Goal: Task Accomplishment & Management: Use online tool/utility

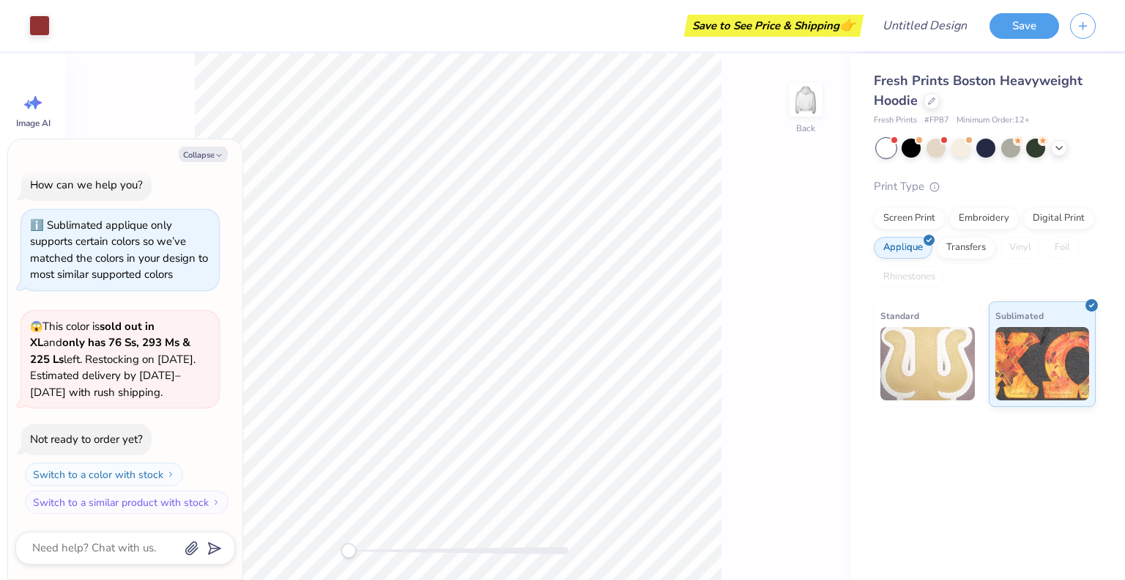
click at [958, 463] on div "Fresh Prints Boston Heavyweight Hoodie Fresh Prints # FP87 Minimum Order: 12 + …" at bounding box center [988, 316] width 275 height 526
click at [207, 155] on button "Collapse" at bounding box center [203, 154] width 49 height 15
type textarea "x"
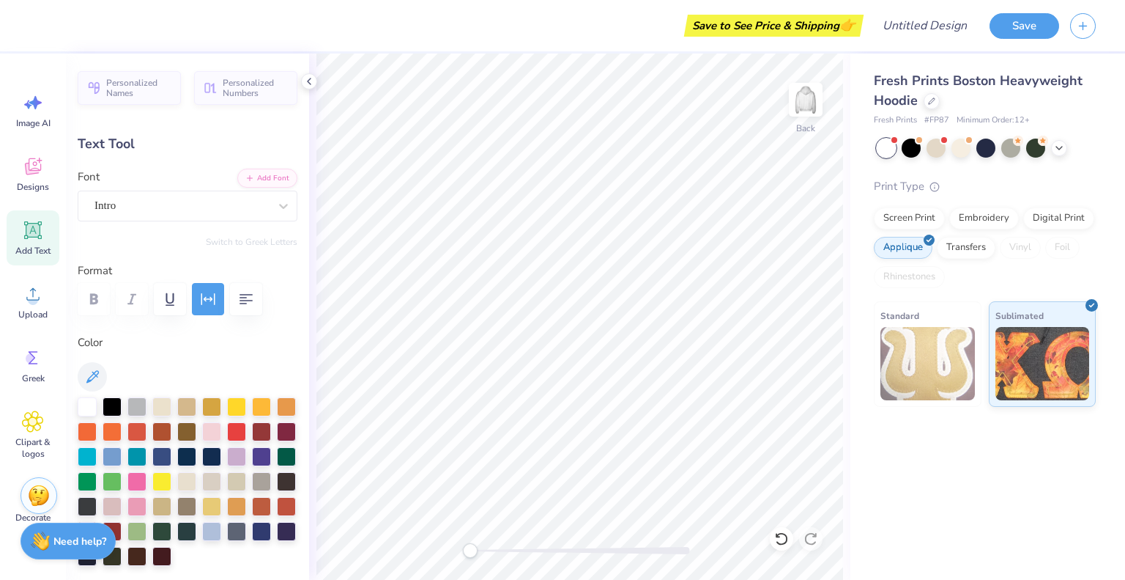
scroll to position [12, 1]
type textarea "1852"
type input "5.56"
type input "0.46"
type input "6.99"
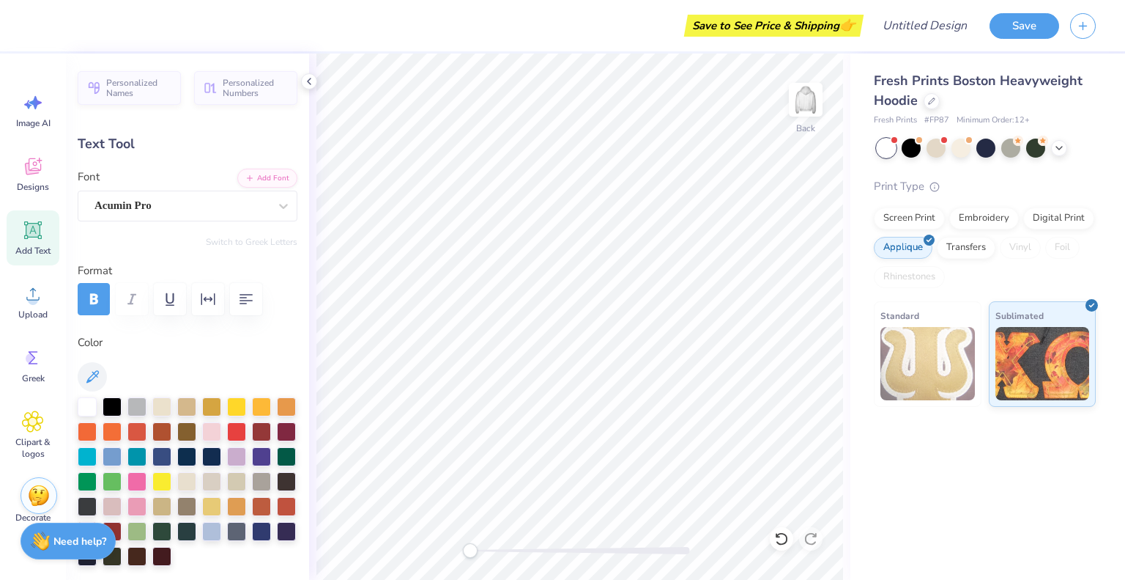
scroll to position [12, 3]
type textarea "PHI MU"
click at [847, 508] on div "Back" at bounding box center [579, 316] width 541 height 526
click at [147, 473] on div at bounding box center [136, 479] width 19 height 19
type input "10.29"
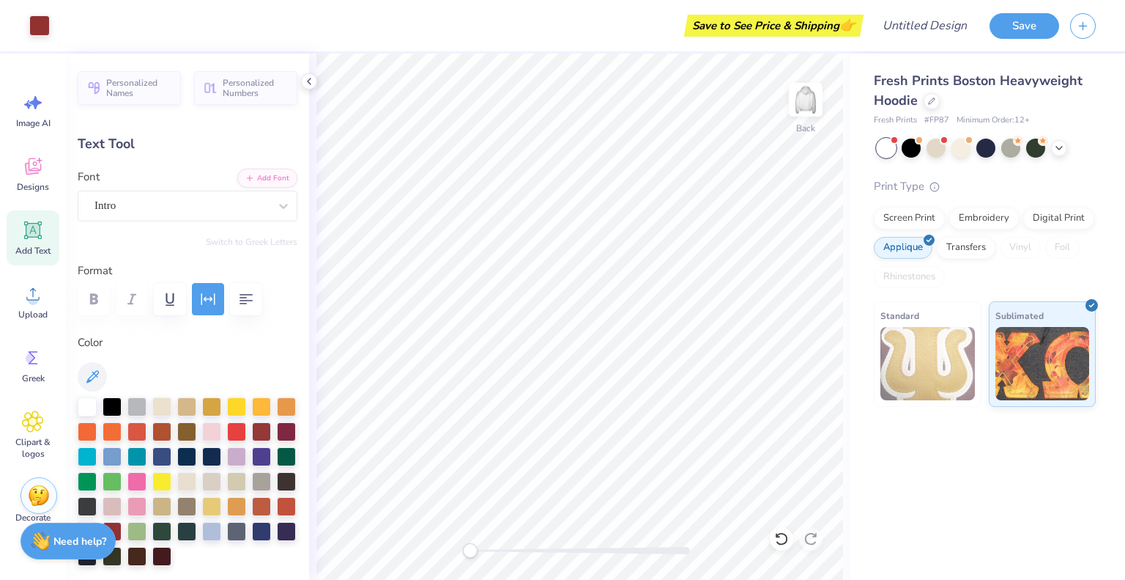
type input "3.44"
type input "3.00"
click at [147, 475] on div at bounding box center [136, 479] width 19 height 19
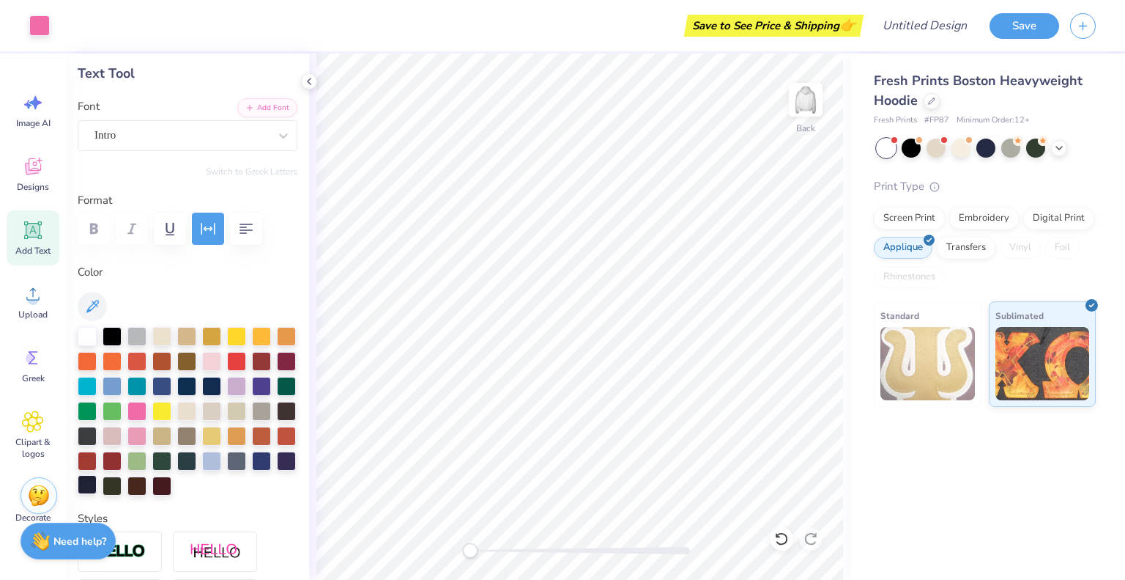
scroll to position [73, 0]
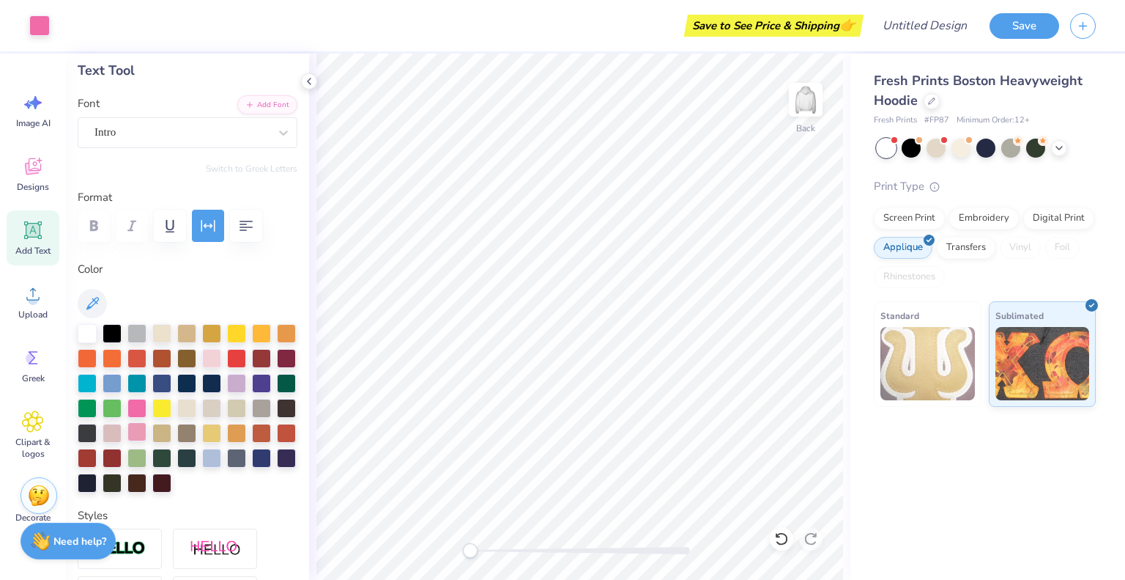
click at [147, 436] on div at bounding box center [136, 431] width 19 height 19
type input "2.21"
type input "0.46"
type input "6.99"
click at [147, 426] on div at bounding box center [136, 431] width 19 height 19
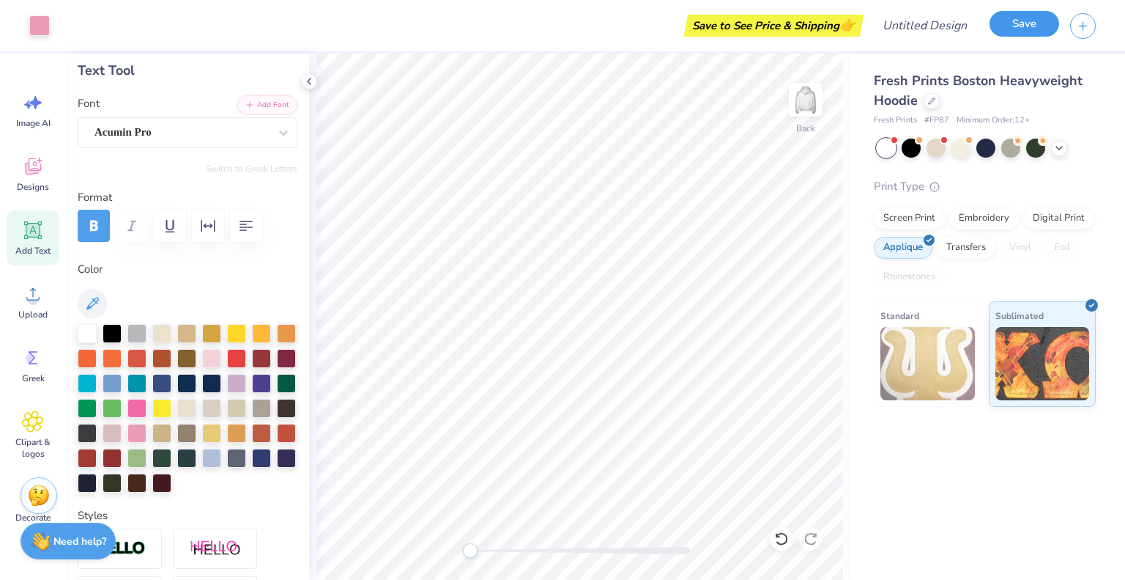
click at [1037, 23] on button "Save" at bounding box center [1025, 24] width 70 height 26
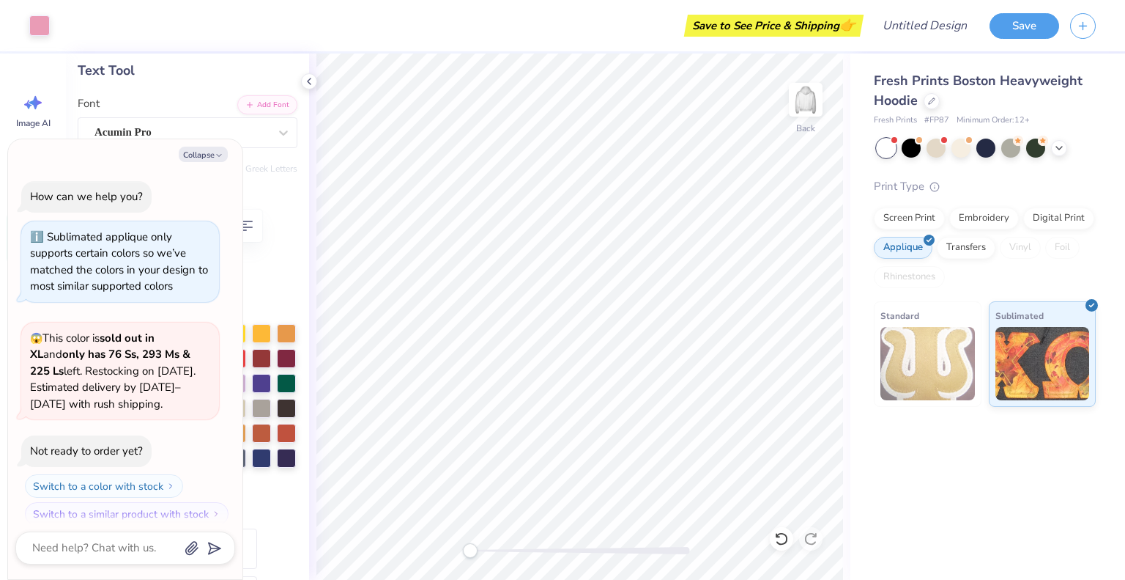
scroll to position [52, 0]
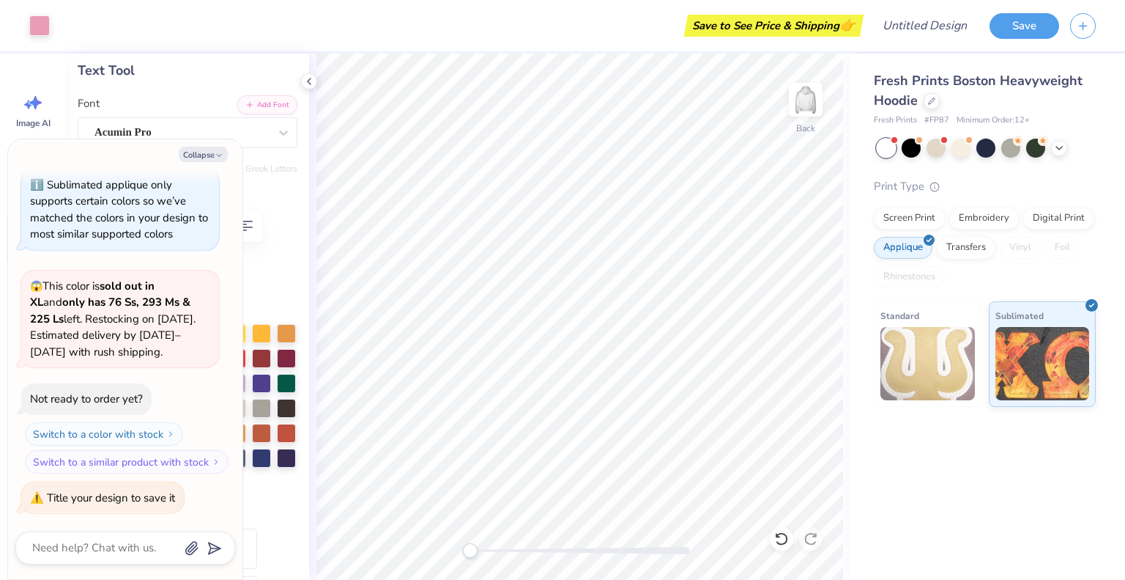
click at [248, 259] on div "Personalized Names Personalized Numbers Text Tool Add Font Font Acumin Pro Swit…" at bounding box center [187, 316] width 243 height 526
click at [257, 156] on div "Personalized Names Personalized Numbers Text Tool Add Font Font Acumin Pro Swit…" at bounding box center [187, 316] width 243 height 526
click at [251, 136] on div "Acumin Pro" at bounding box center [181, 132] width 177 height 23
click at [251, 136] on div "Acumin Pro" at bounding box center [182, 132] width 174 height 17
click at [217, 155] on polyline "button" at bounding box center [219, 156] width 4 height 2
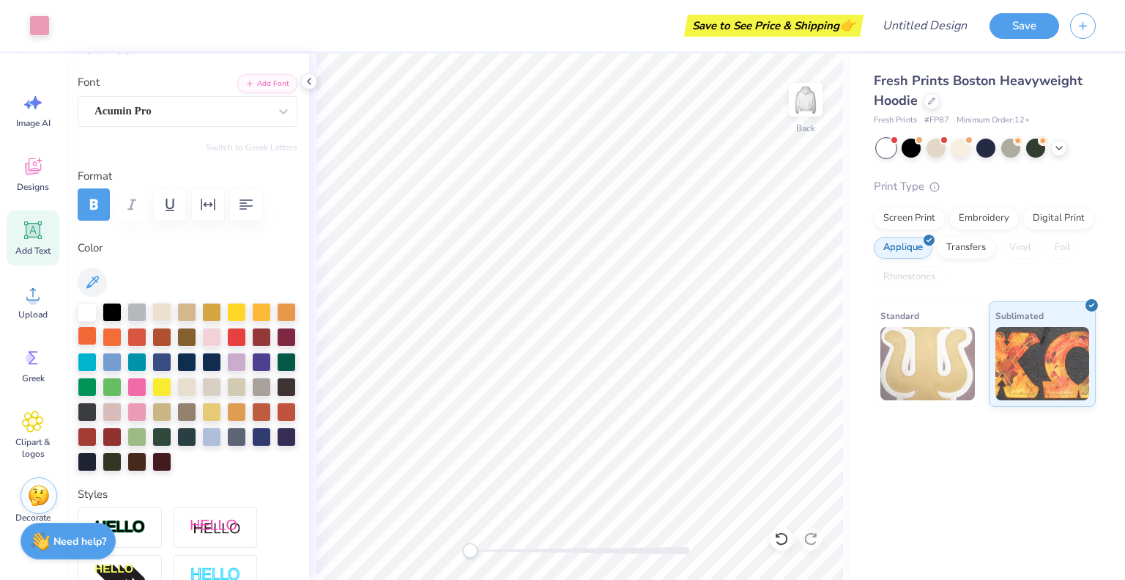
scroll to position [0, 0]
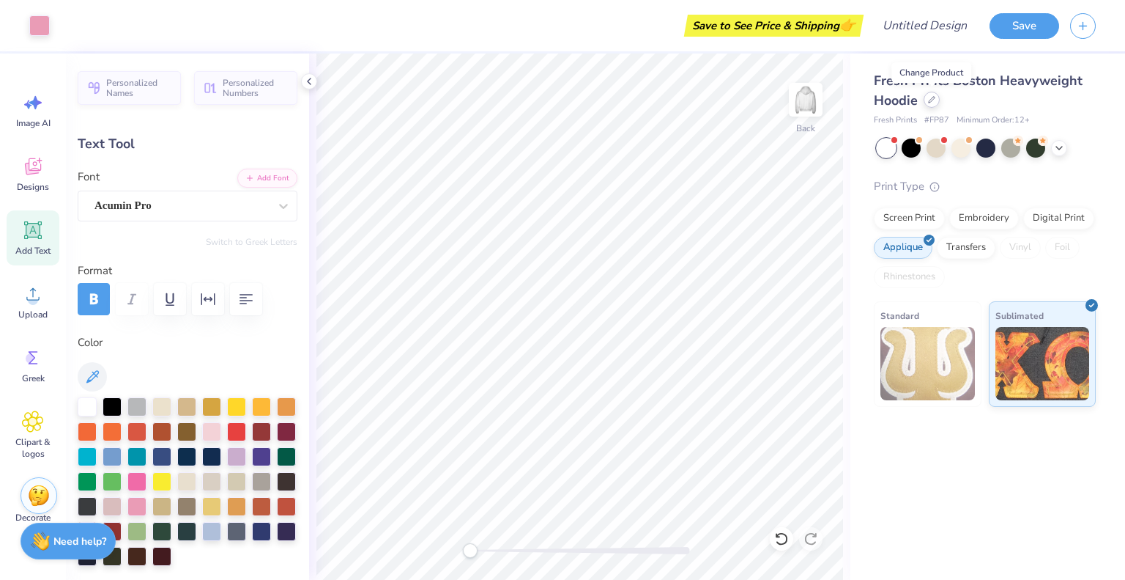
click at [931, 103] on icon at bounding box center [931, 99] width 7 height 7
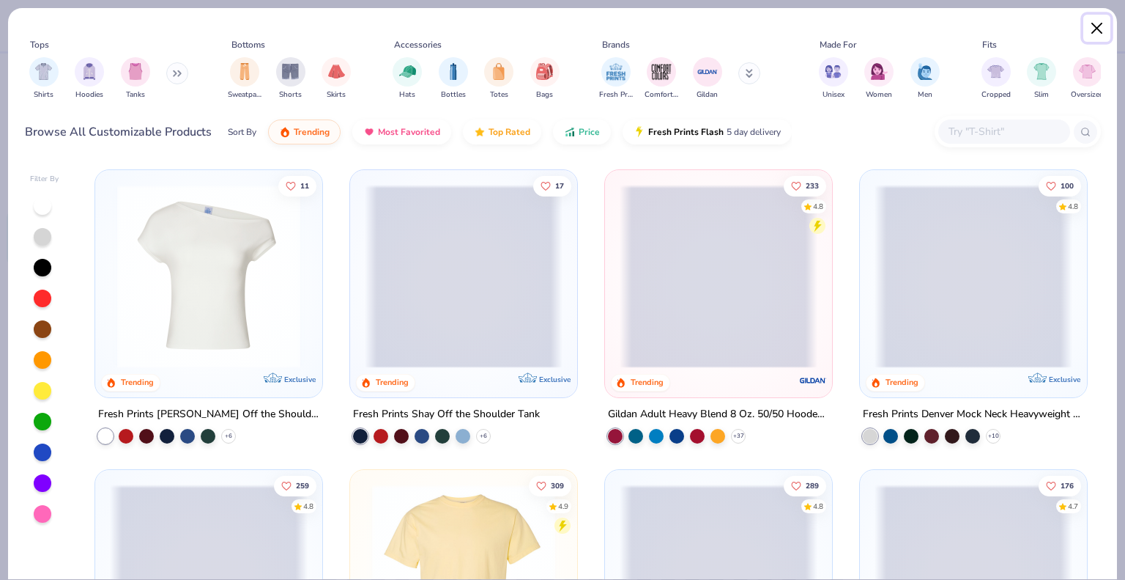
click at [1097, 23] on button "Close" at bounding box center [1098, 29] width 28 height 28
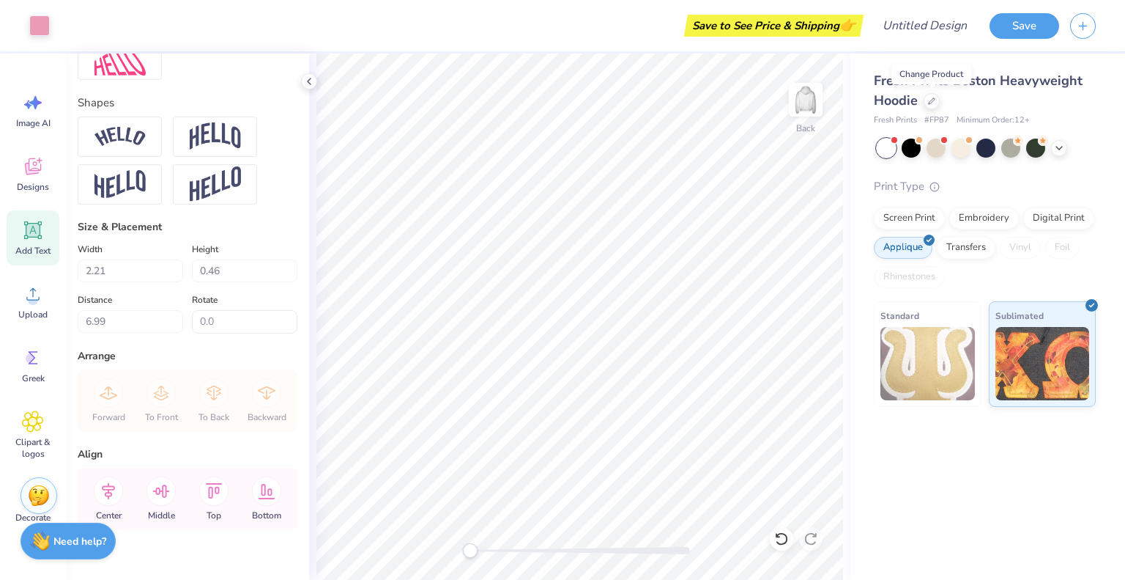
scroll to position [703, 0]
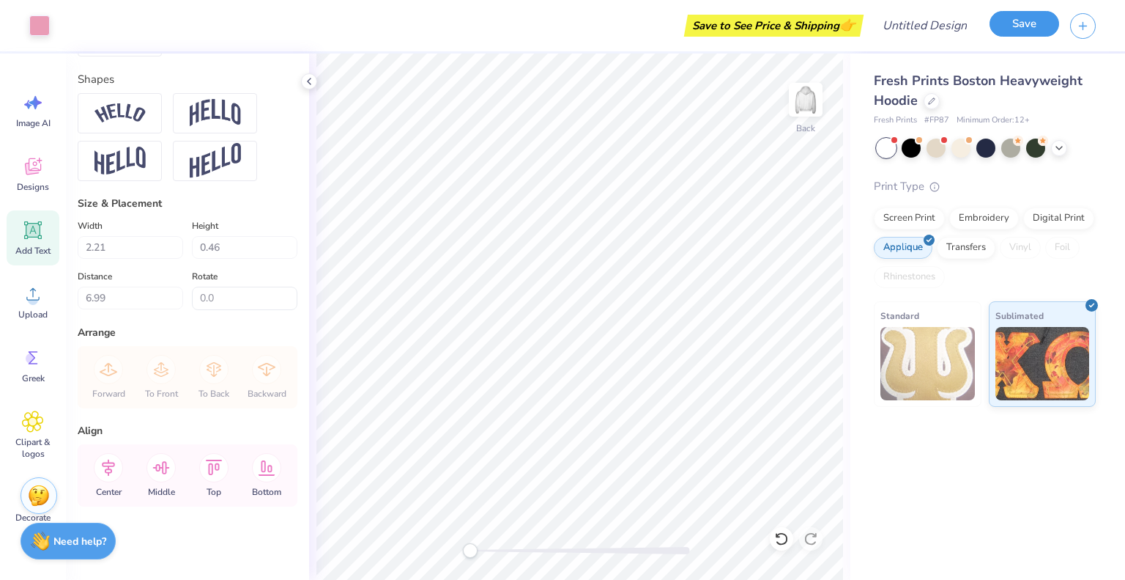
click at [1024, 26] on button "Save" at bounding box center [1025, 24] width 70 height 26
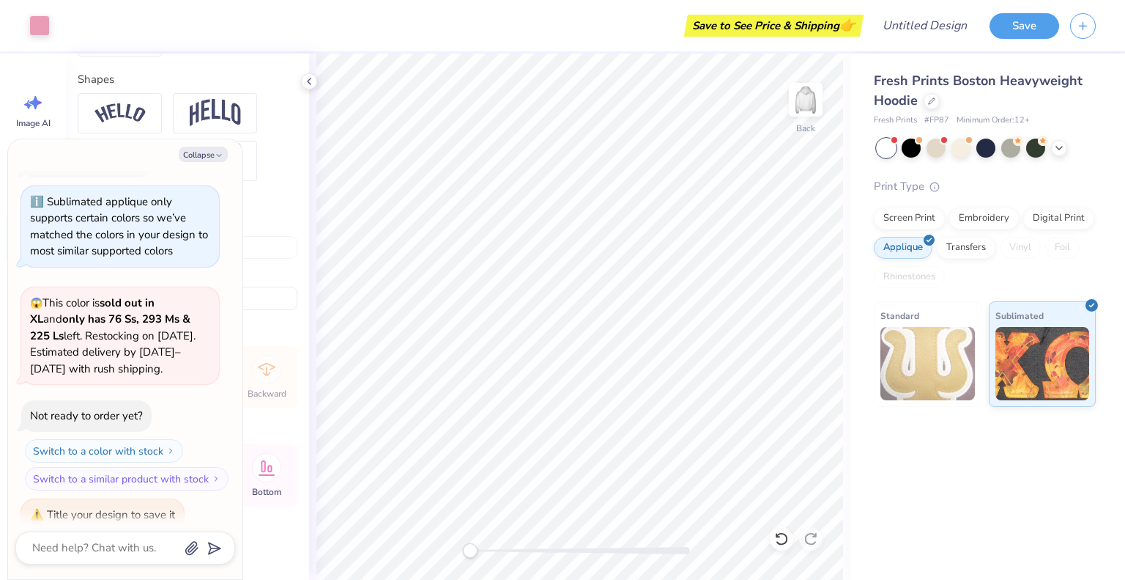
scroll to position [0, 0]
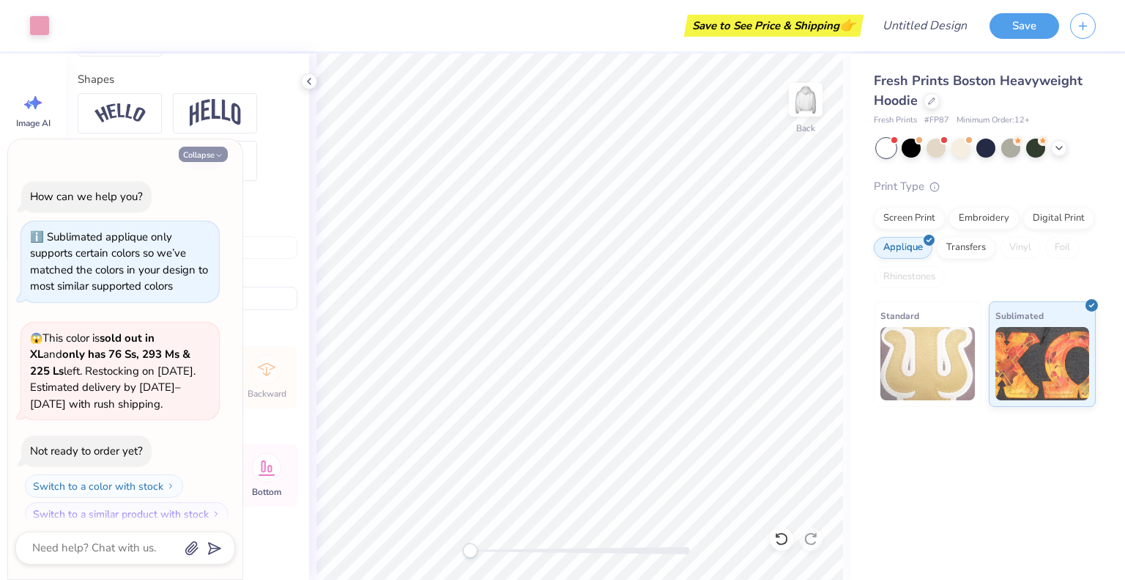
click at [215, 160] on button "Collapse" at bounding box center [203, 154] width 49 height 15
type textarea "x"
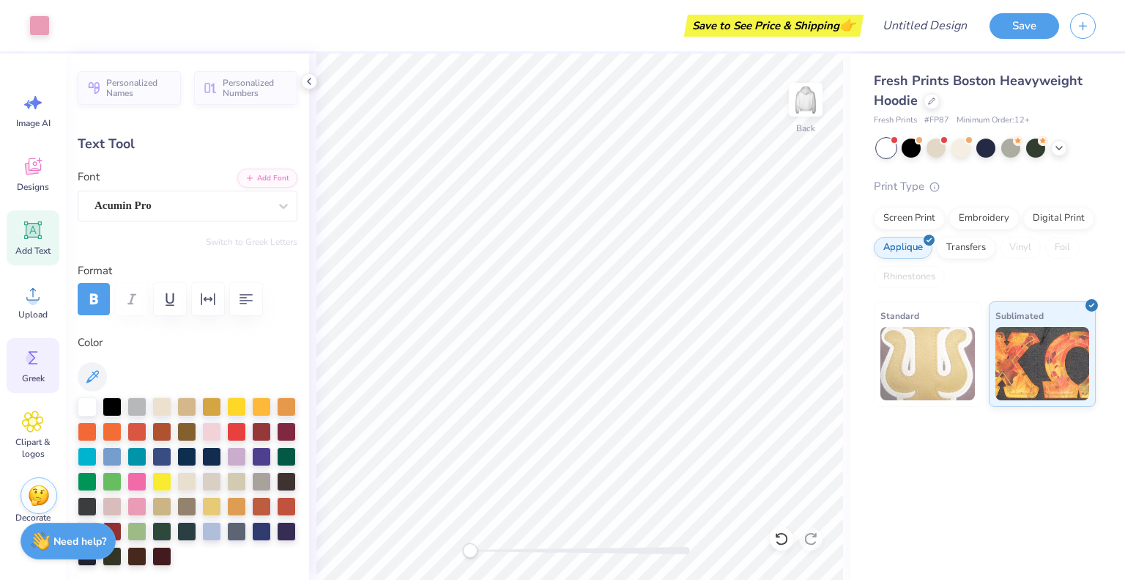
scroll to position [62, 0]
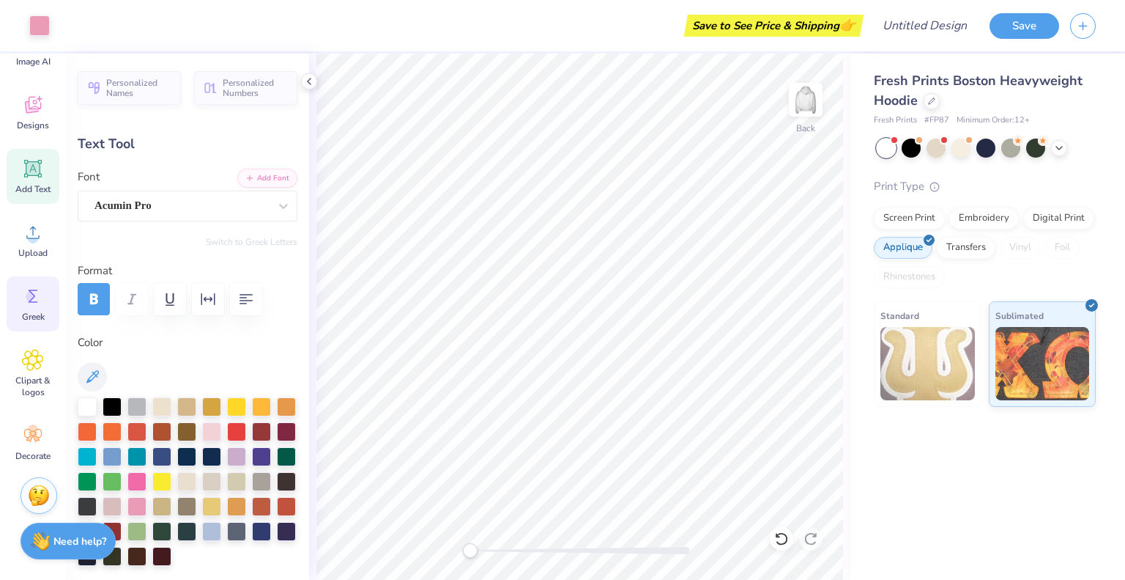
click at [29, 303] on icon at bounding box center [33, 296] width 22 height 22
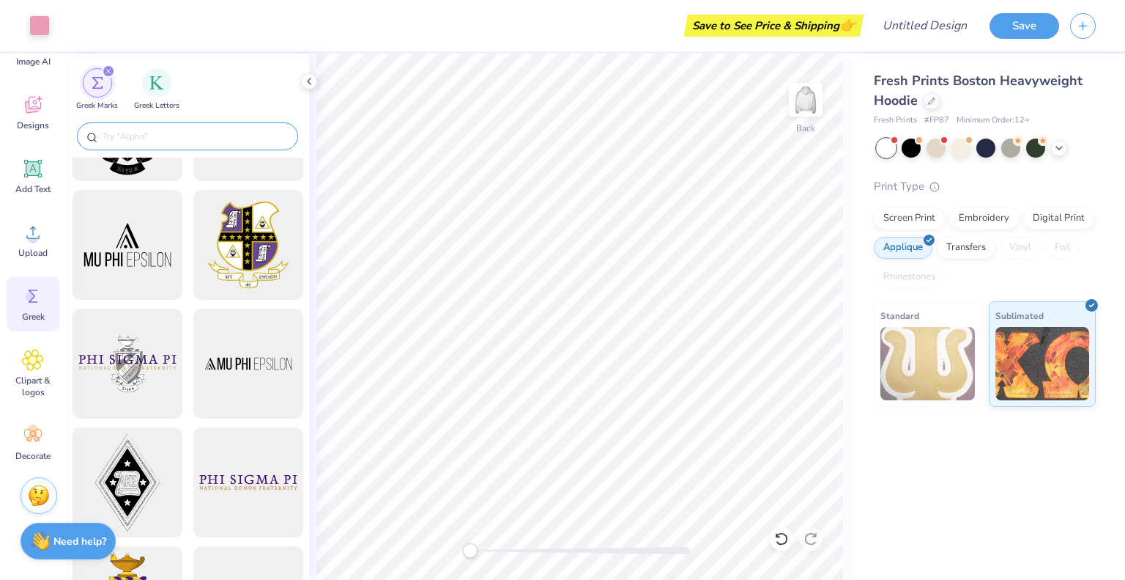
scroll to position [73, 0]
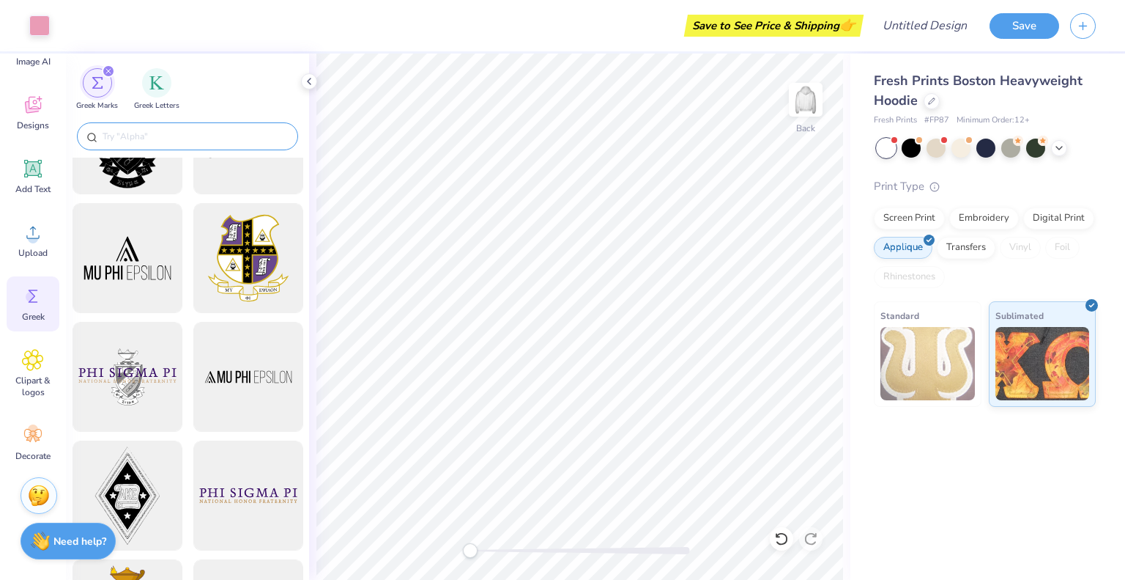
click at [162, 138] on input "text" at bounding box center [195, 136] width 188 height 15
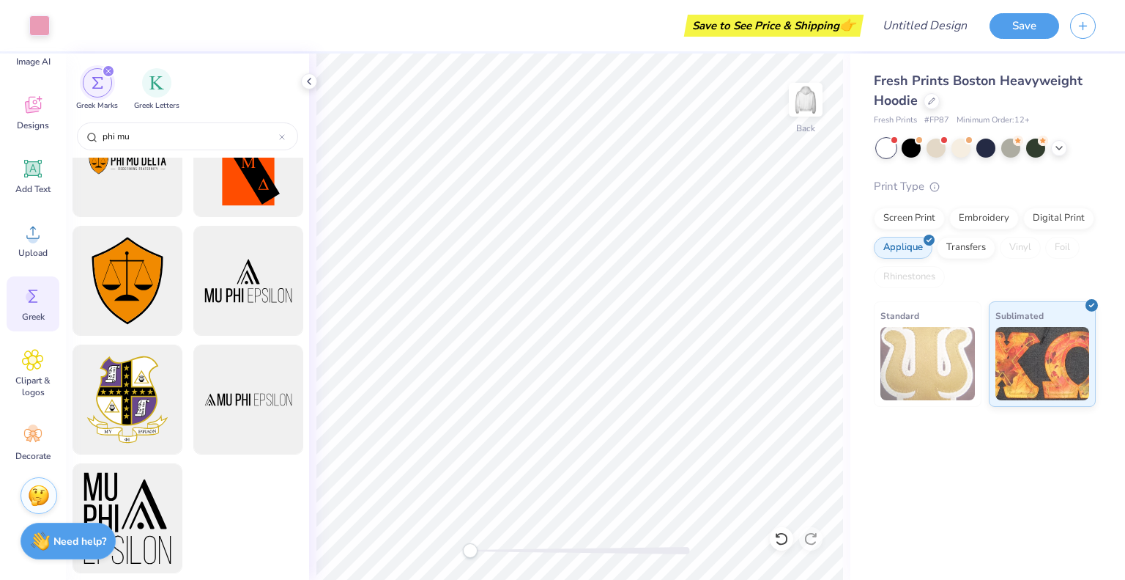
scroll to position [170, 0]
type input "phi mu"
click at [287, 135] on div "phi mu" at bounding box center [187, 136] width 221 height 28
click at [287, 136] on div "phi mu" at bounding box center [187, 136] width 221 height 28
click at [284, 135] on icon at bounding box center [282, 137] width 4 height 4
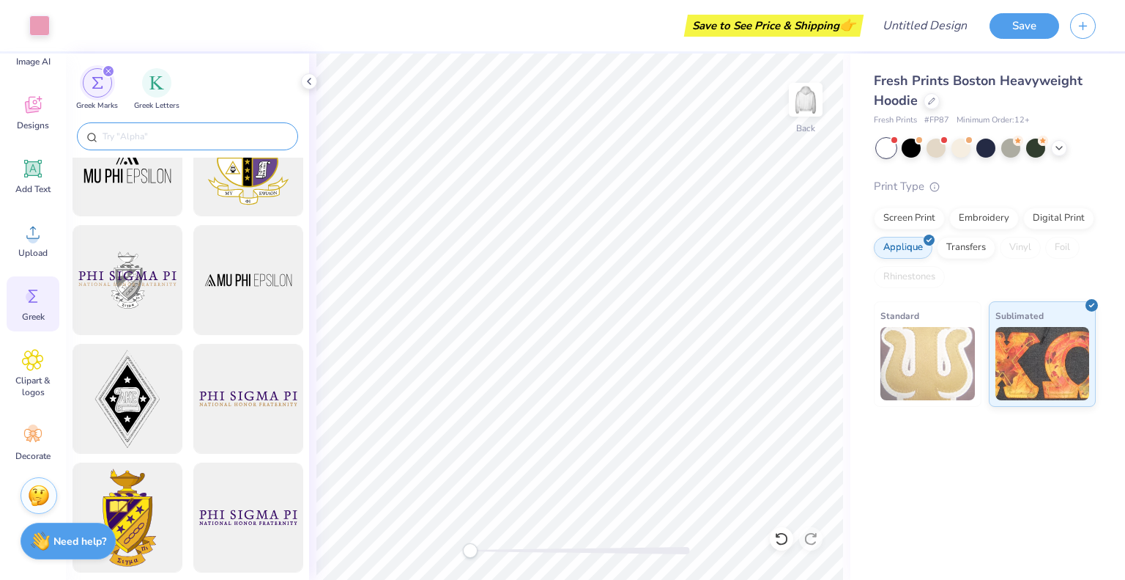
click at [278, 134] on input "text" at bounding box center [195, 136] width 188 height 15
click at [161, 100] on span "Greek Letters" at bounding box center [156, 104] width 45 height 11
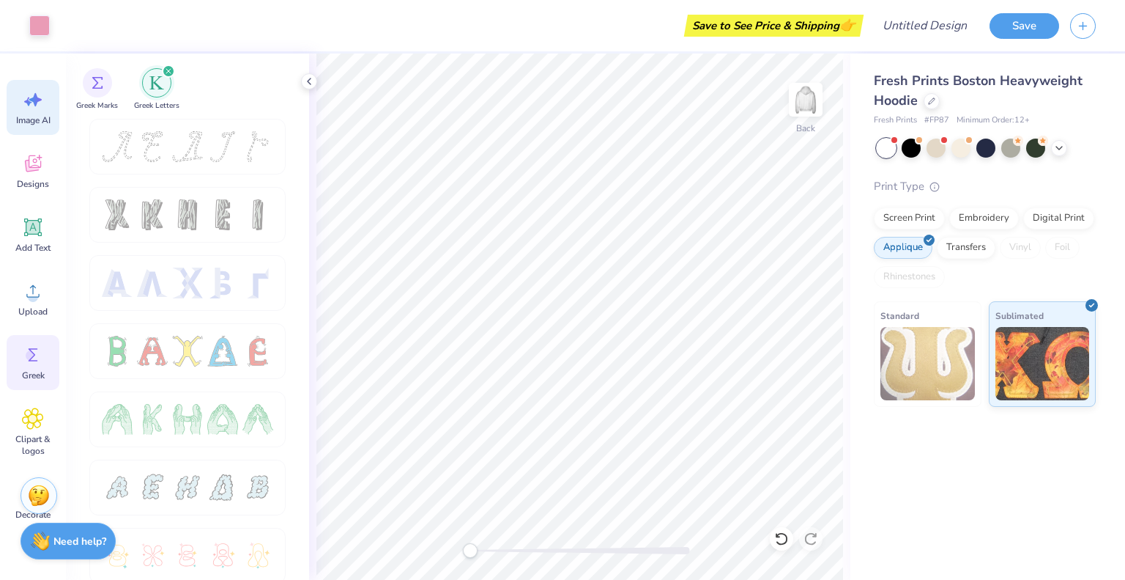
scroll to position [0, 0]
click at [32, 119] on span "Image AI" at bounding box center [33, 123] width 34 height 12
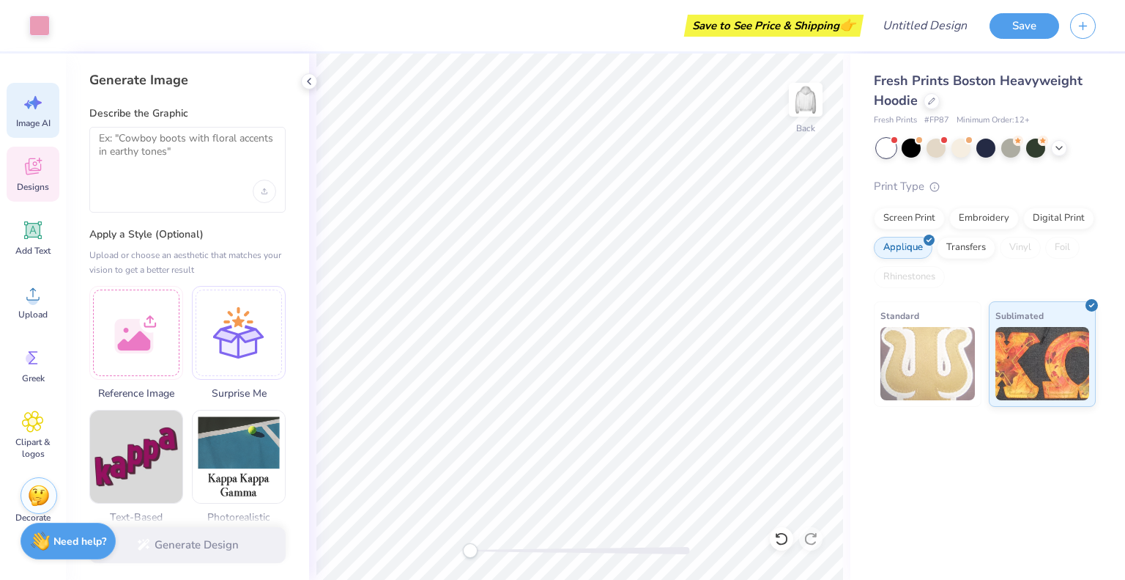
click at [23, 175] on icon at bounding box center [33, 166] width 22 height 22
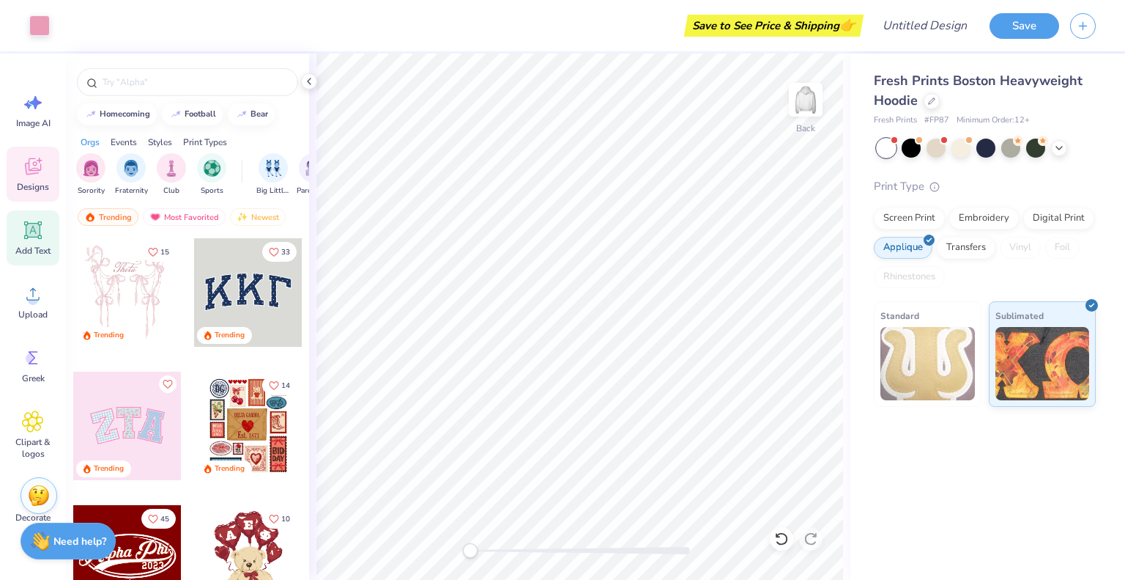
click at [44, 228] on div "Add Text" at bounding box center [33, 237] width 53 height 55
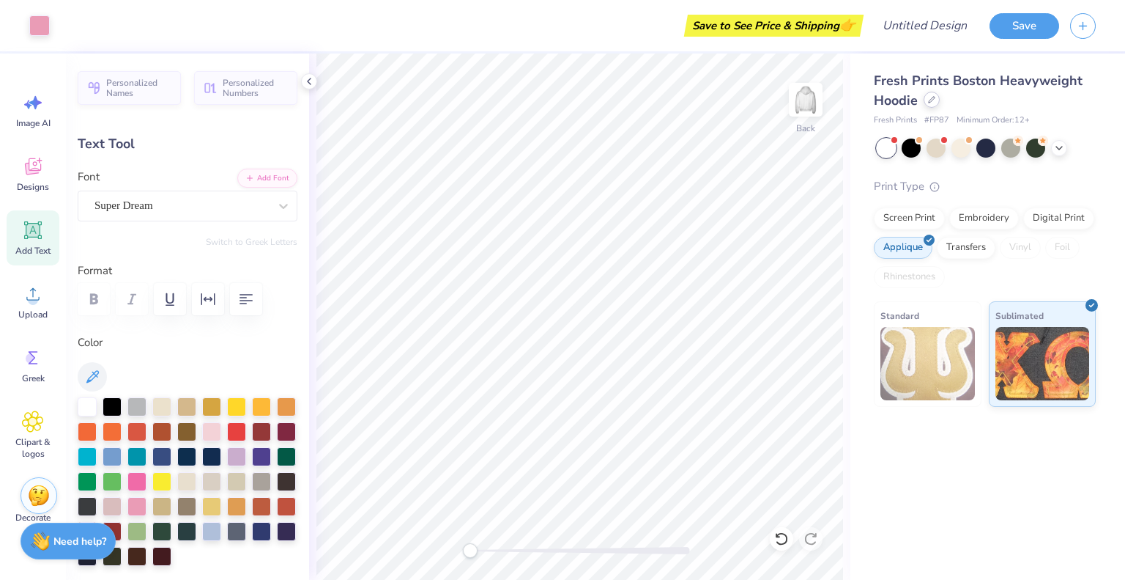
click at [931, 103] on icon at bounding box center [931, 99] width 7 height 7
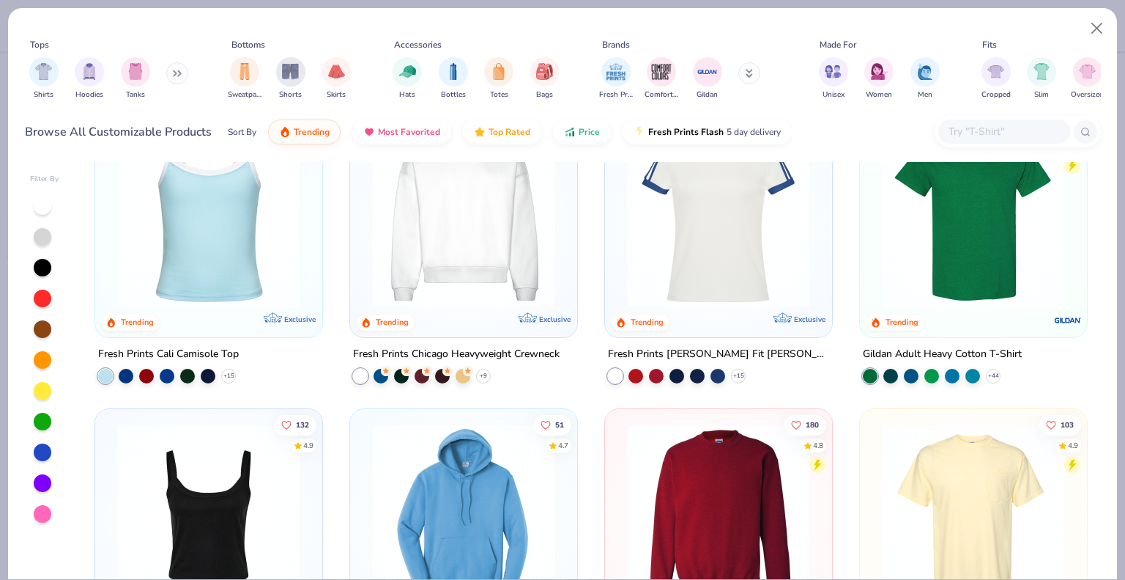
scroll to position [952, 0]
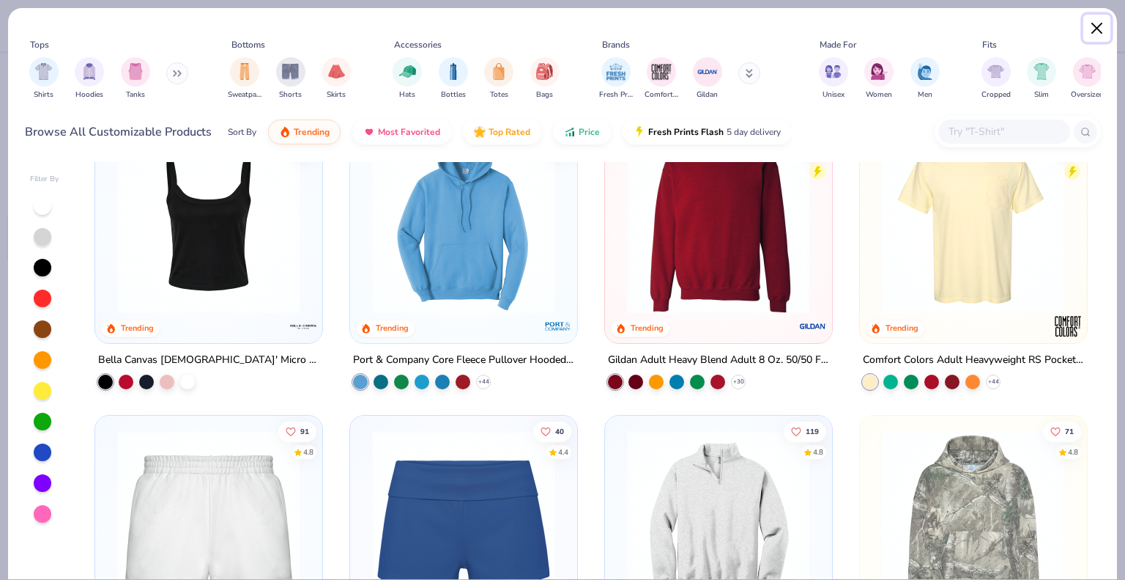
click at [1092, 29] on button "Close" at bounding box center [1098, 29] width 28 height 28
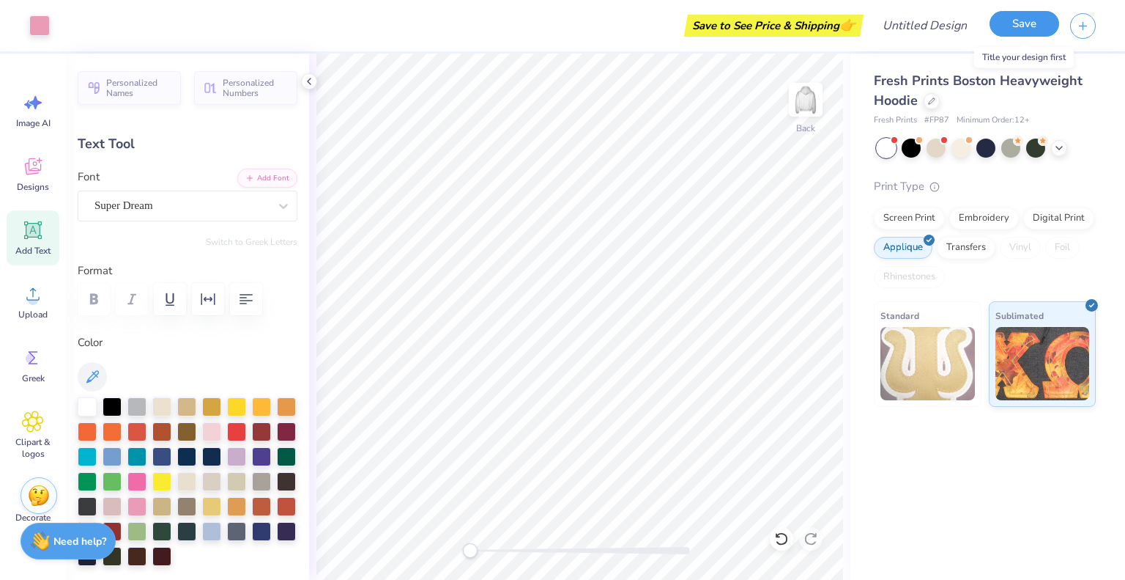
click at [1032, 22] on button "Save" at bounding box center [1025, 24] width 70 height 26
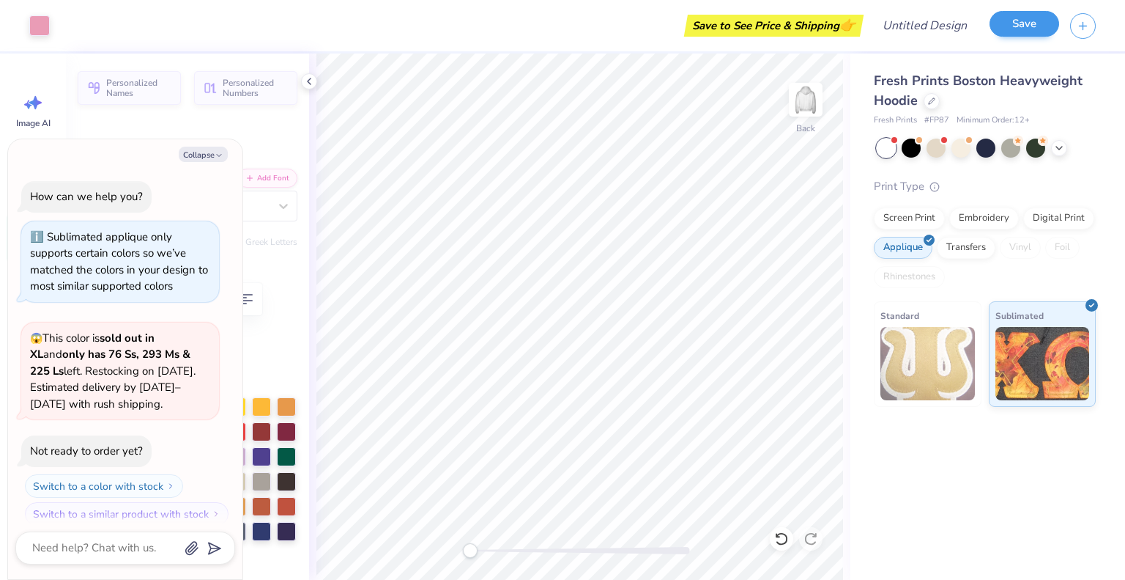
scroll to position [132, 0]
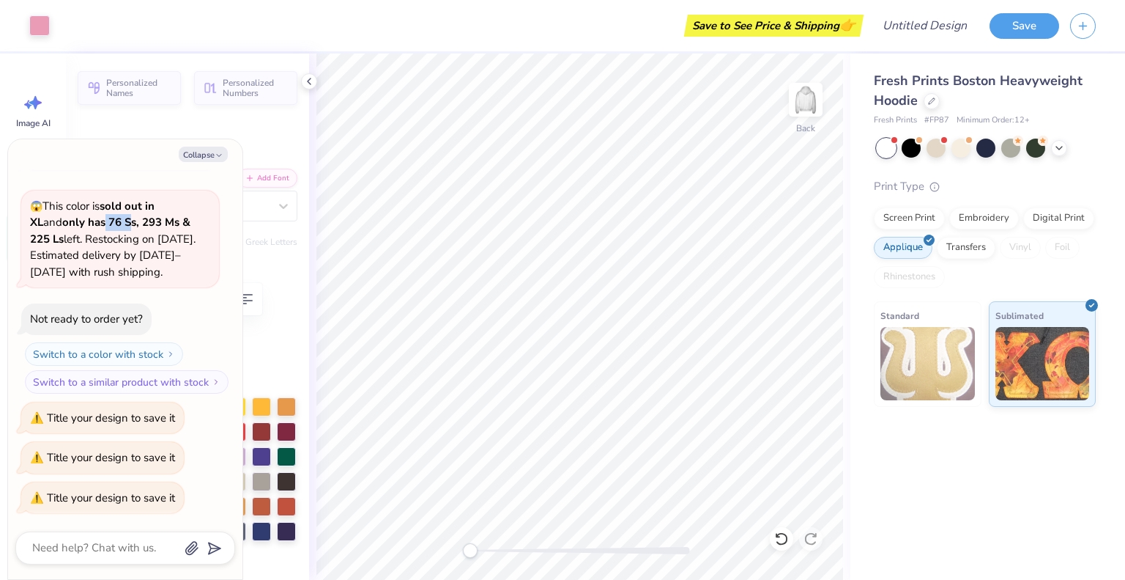
drag, startPoint x: 73, startPoint y: 223, endPoint x: 104, endPoint y: 222, distance: 31.5
click at [101, 222] on strong "only has 76 Ss, 293 Ms & 225 Ls" at bounding box center [110, 231] width 160 height 32
drag, startPoint x: 111, startPoint y: 222, endPoint x: 157, endPoint y: 221, distance: 45.4
click at [157, 221] on strong "only has 76 Ss, 293 Ms & 225 Ls" at bounding box center [110, 231] width 160 height 32
click at [127, 359] on button "Switch to a color with stock" at bounding box center [105, 353] width 158 height 23
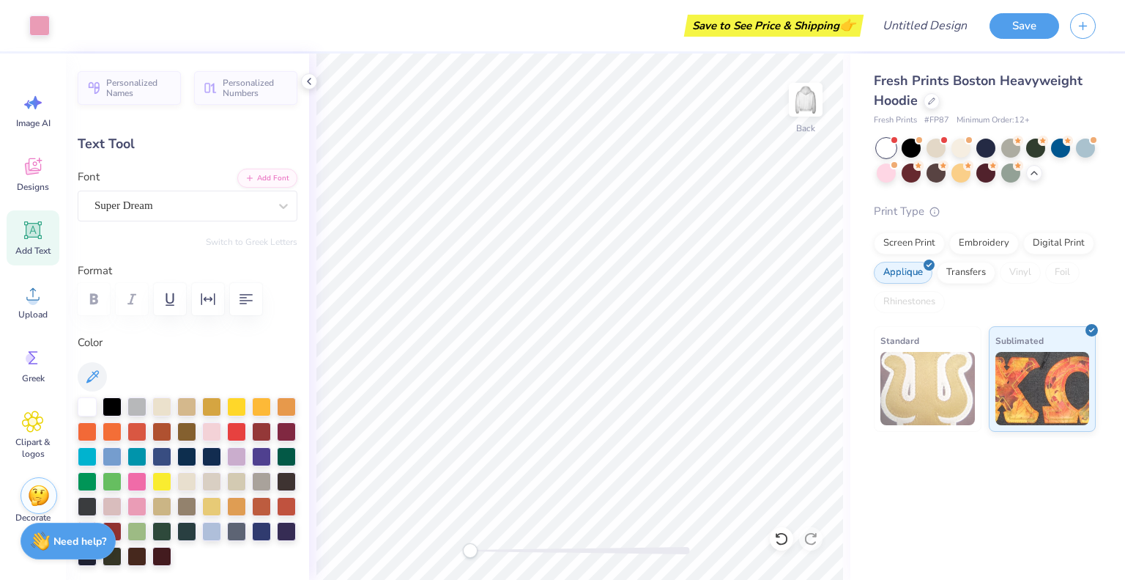
click at [991, 17] on div "Save" at bounding box center [1025, 26] width 70 height 26
click at [1009, 18] on button "Save" at bounding box center [1025, 24] width 70 height 26
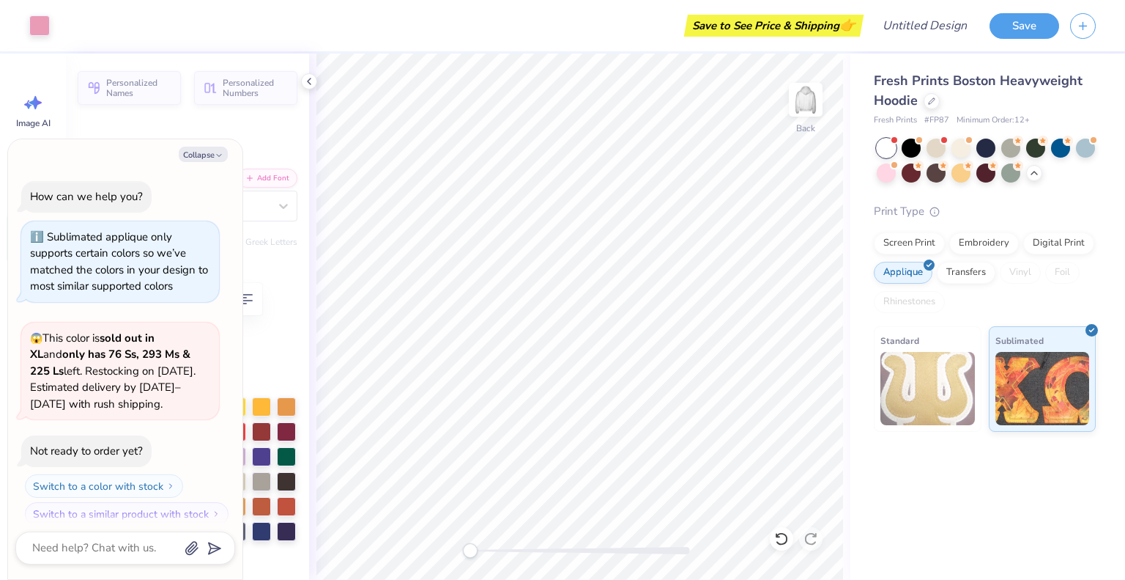
scroll to position [171, 0]
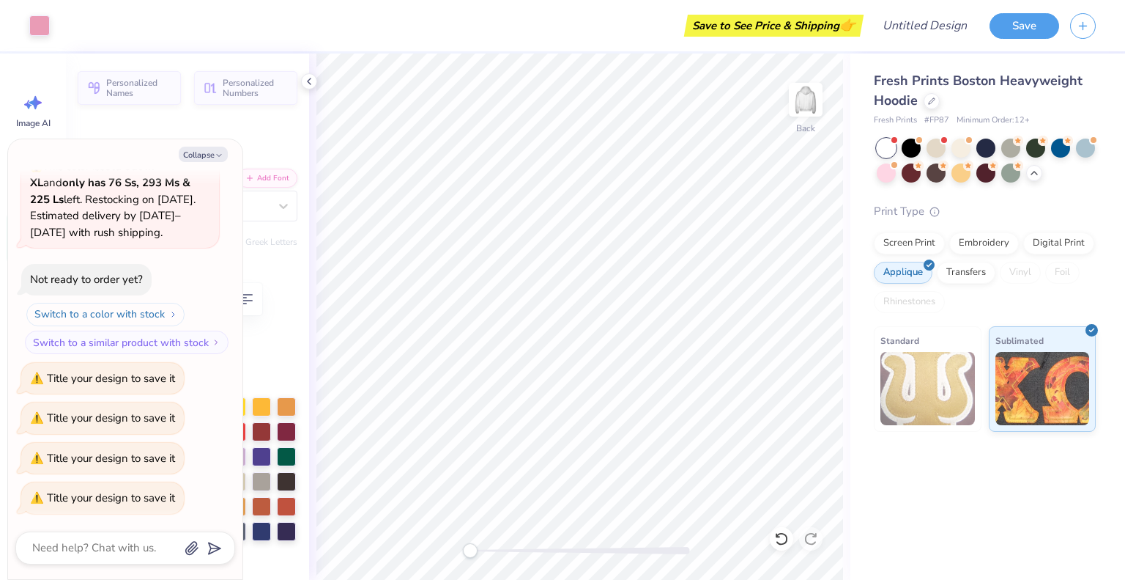
click at [114, 307] on button "Switch to a color with stock" at bounding box center [105, 314] width 158 height 23
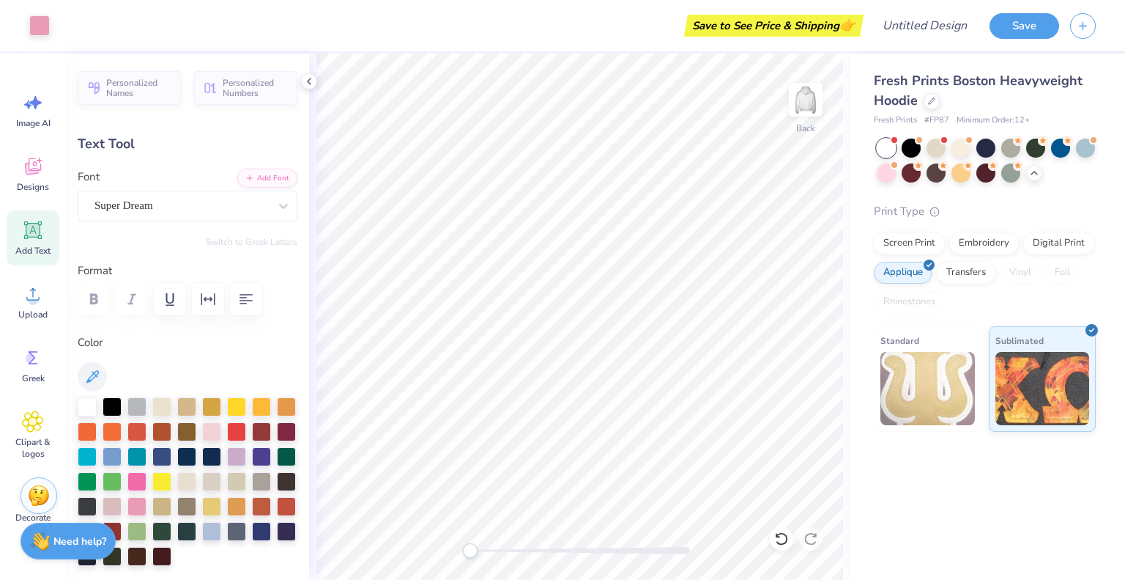
click at [1032, 181] on div at bounding box center [986, 160] width 219 height 44
click at [1033, 175] on icon at bounding box center [1035, 172] width 12 height 12
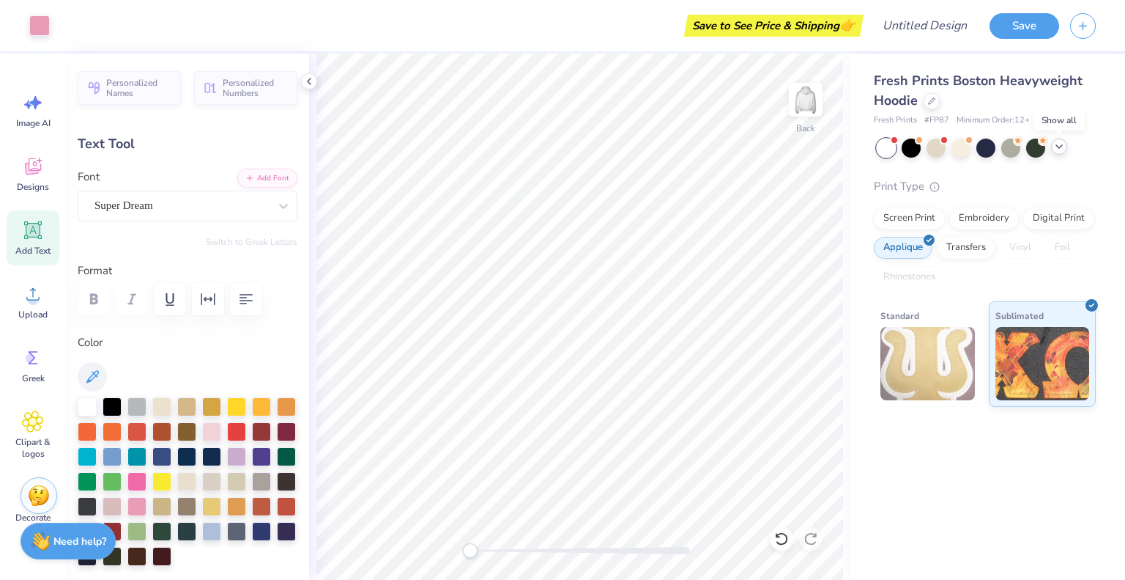
click at [1061, 150] on icon at bounding box center [1060, 147] width 12 height 12
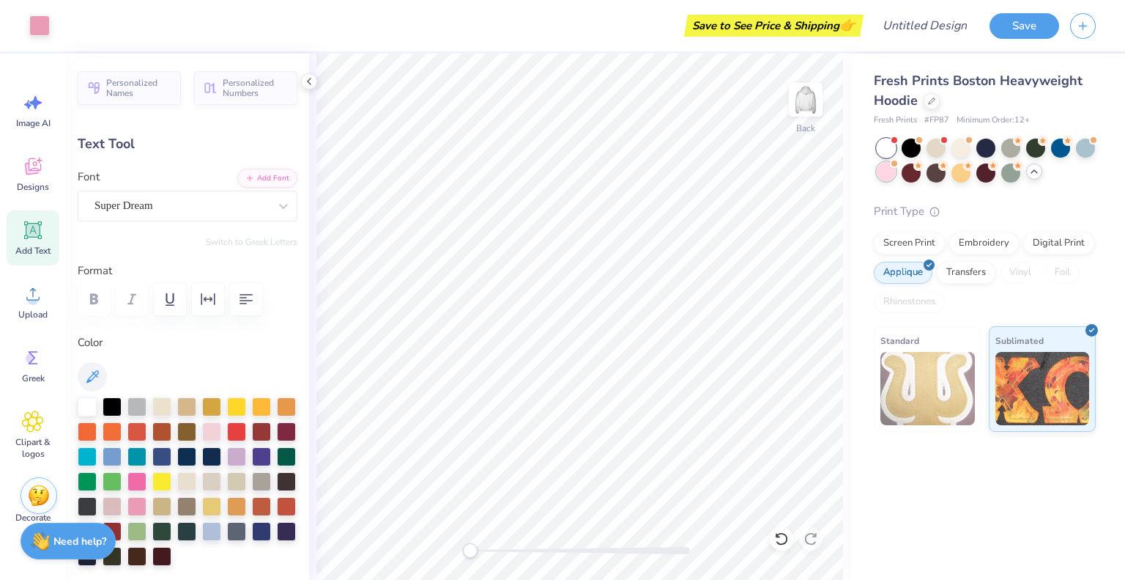
click at [882, 179] on div at bounding box center [886, 171] width 19 height 19
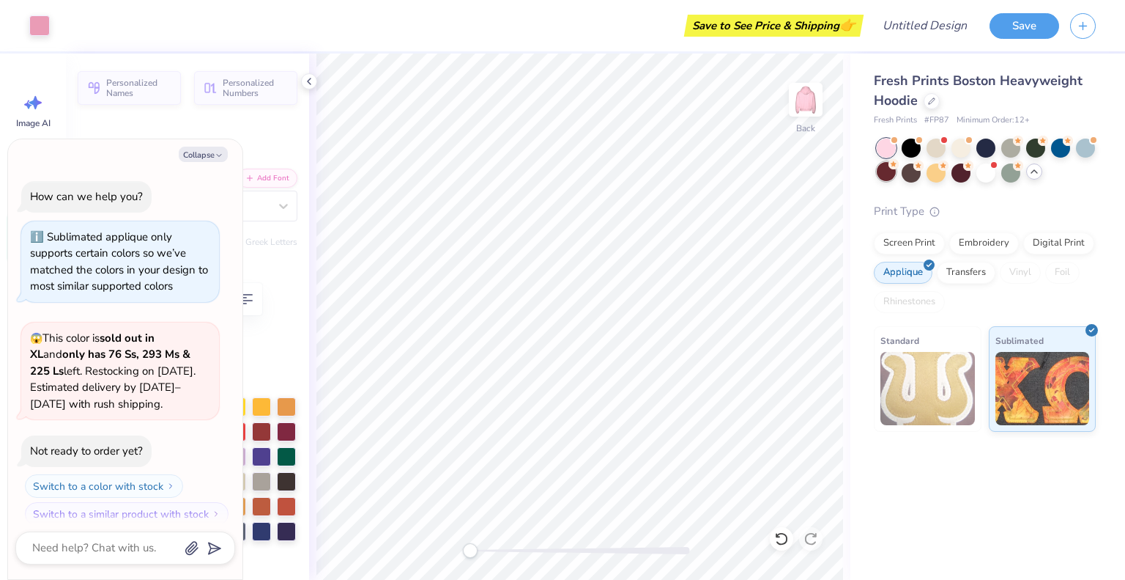
scroll to position [362, 0]
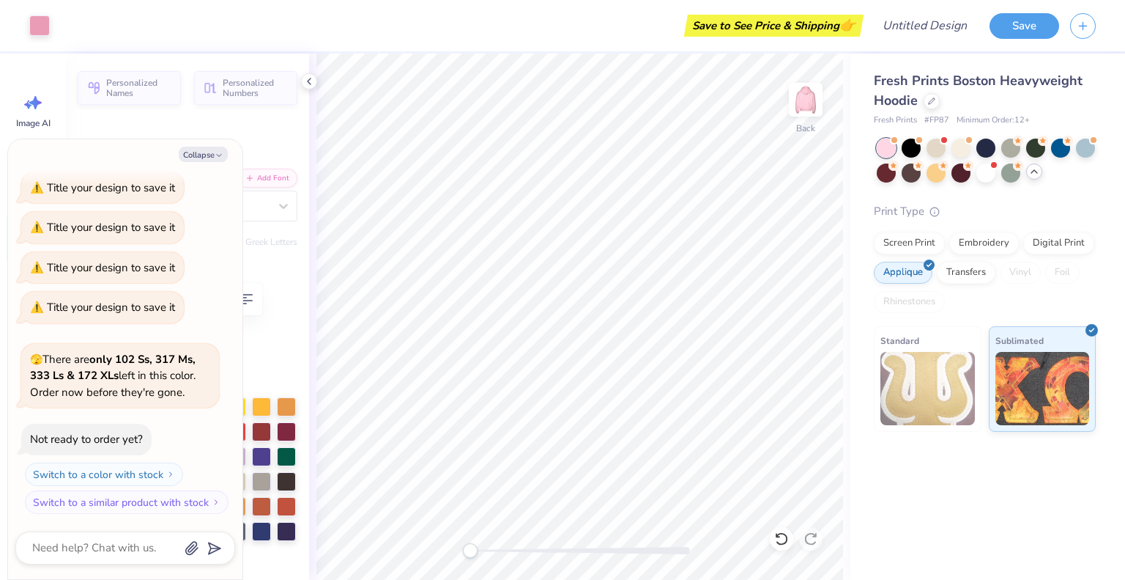
click at [265, 125] on div "Personalized Names Personalized Numbers Text Tool Add Font Font Super Dream Swi…" at bounding box center [187, 316] width 243 height 526
click at [221, 149] on button "Collapse" at bounding box center [203, 154] width 49 height 15
type textarea "x"
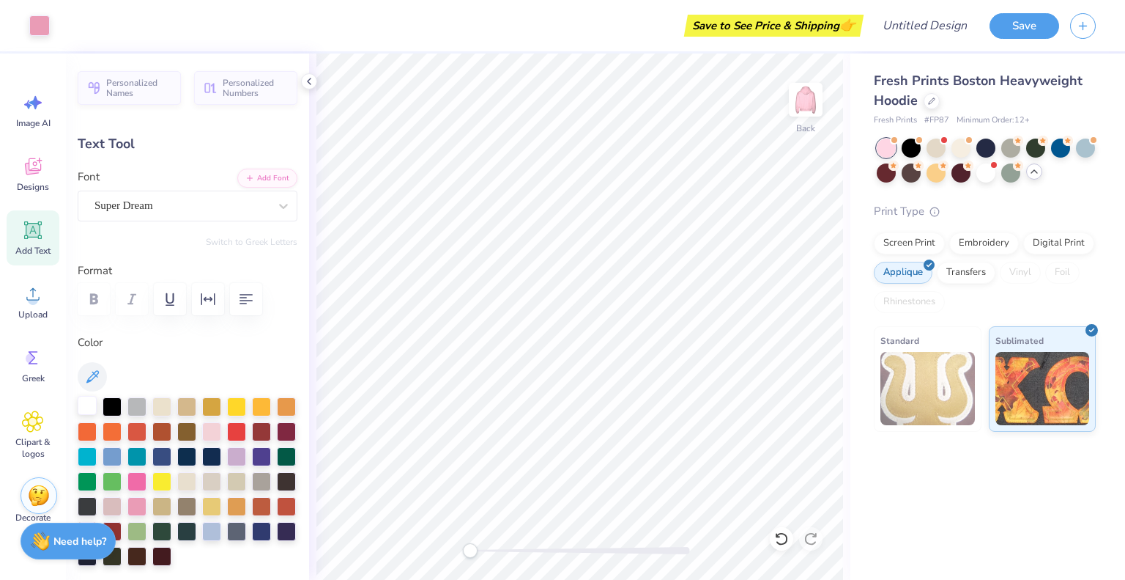
click at [86, 407] on div at bounding box center [87, 405] width 19 height 19
type input "10.29"
type input "3.44"
type input "3.00"
click at [93, 410] on div at bounding box center [87, 405] width 19 height 19
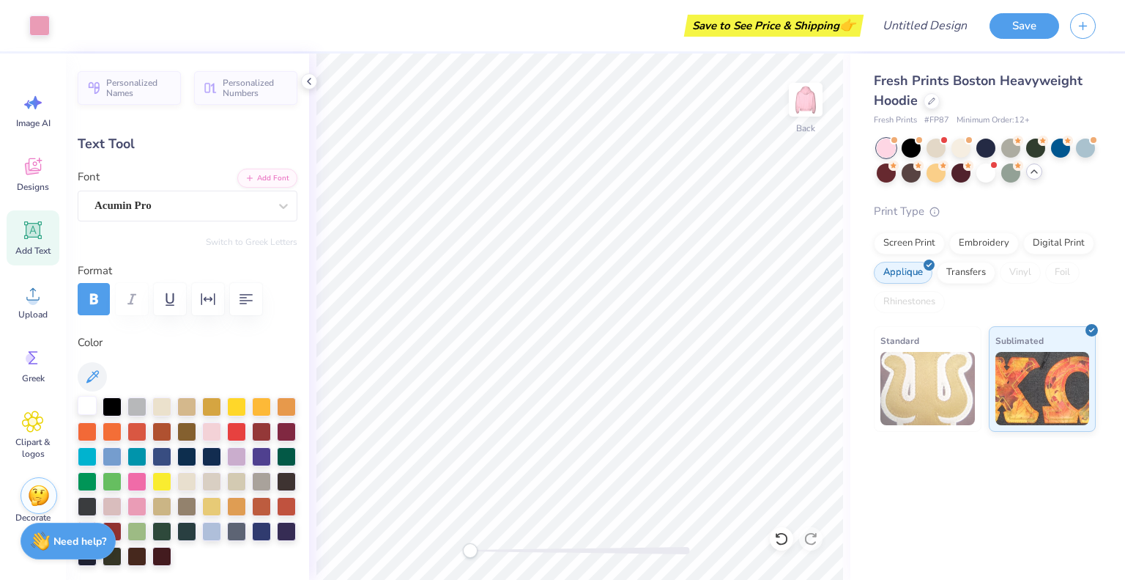
type input "2.21"
type input "0.46"
type input "6.99"
click at [78, 400] on div at bounding box center [87, 405] width 19 height 19
click at [1043, 13] on button "Save" at bounding box center [1025, 24] width 70 height 26
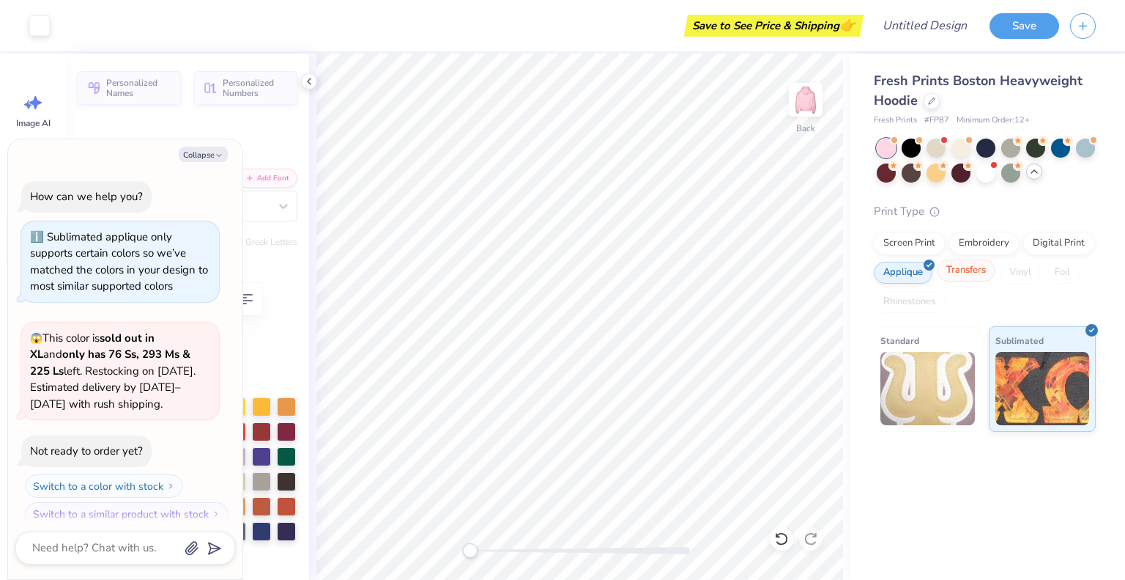
scroll to position [402, 0]
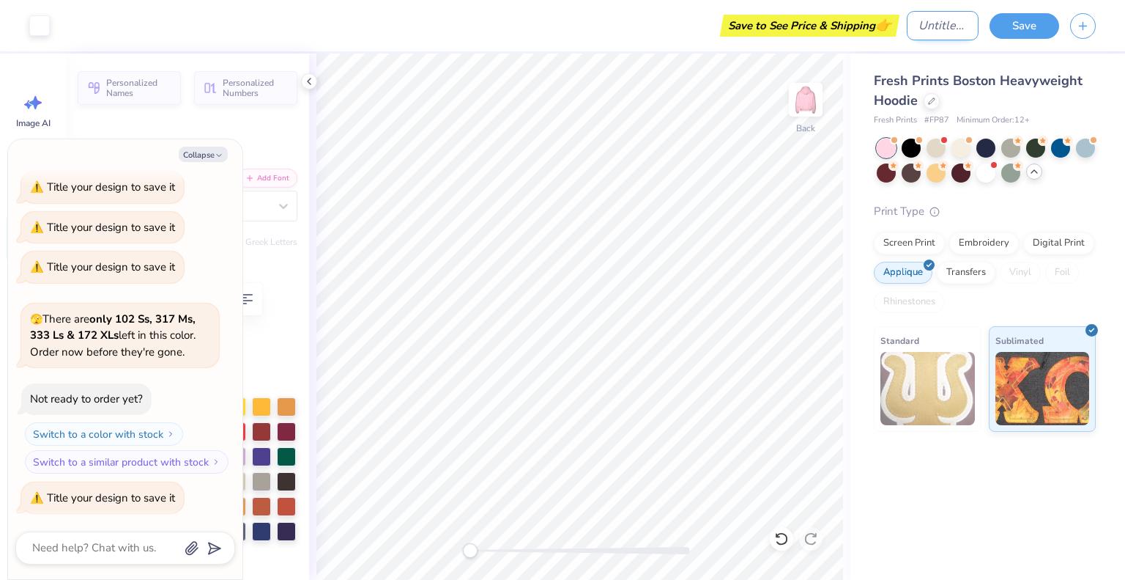
type textarea "x"
click at [907, 30] on input "Design Title" at bounding box center [943, 25] width 72 height 29
type input "P"
type textarea "x"
type input "Ph"
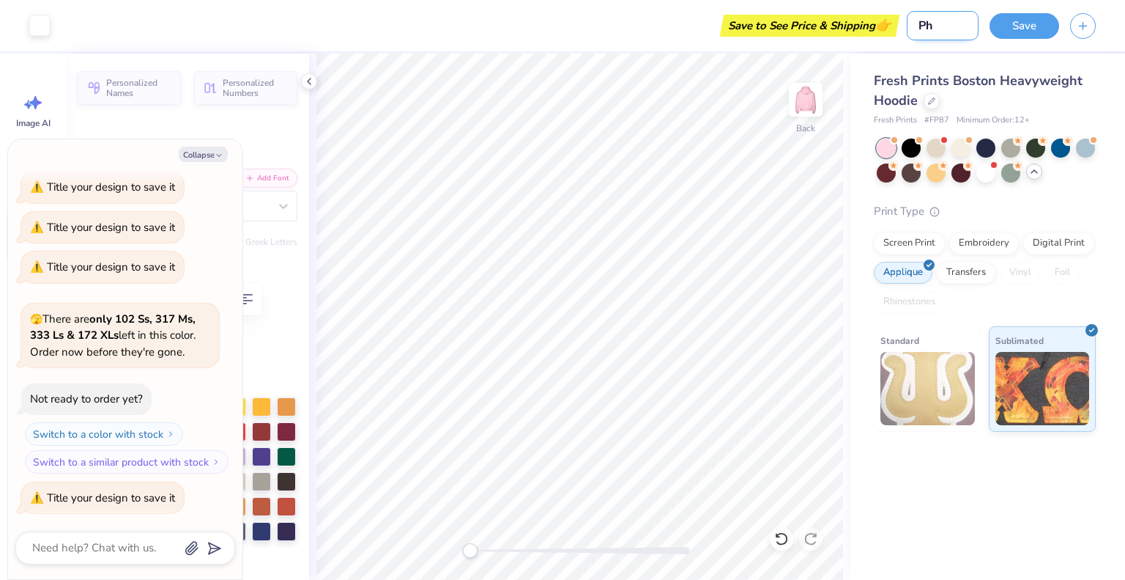
type textarea "x"
type input "Phi"
type textarea "x"
type input "Phi"
type textarea "x"
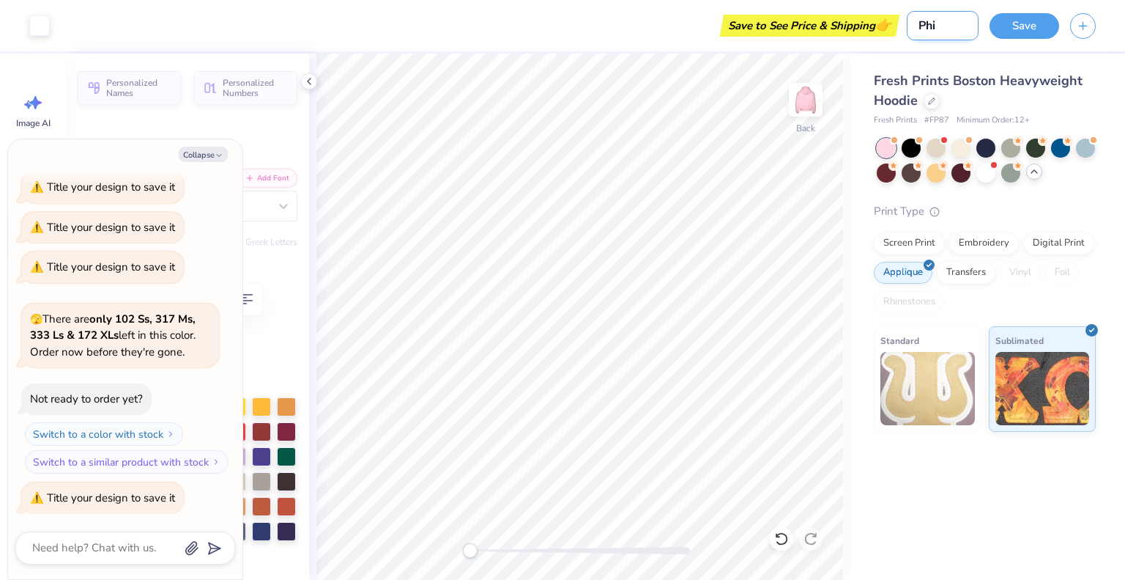
type input "Phi M"
type textarea "x"
type input "Phi Mu"
type textarea "x"
type input "Phi Mu"
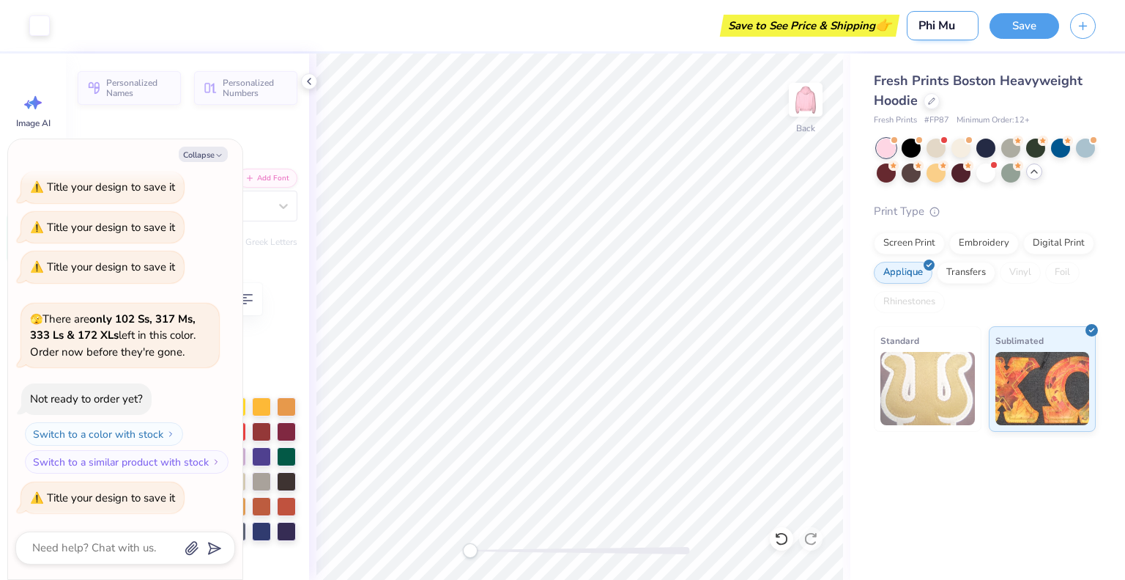
type textarea "x"
type input "Phi Mu H"
type textarea "x"
type input "Phi Mu Ho"
type textarea "x"
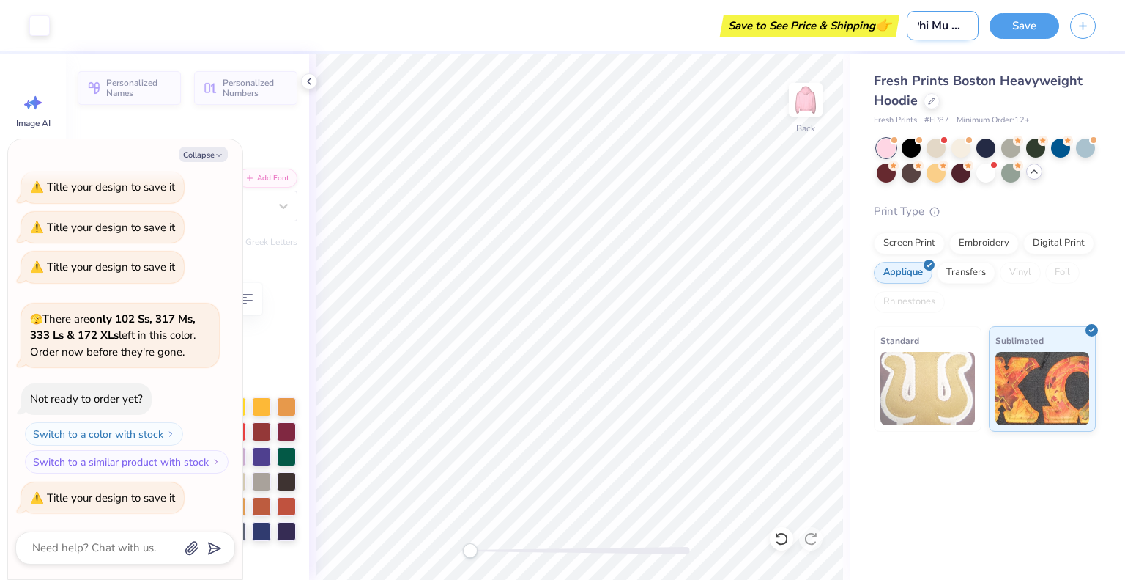
type input "Phi Mu Hoo"
type textarea "x"
type input "Phi Mu Hood"
type textarea "x"
type input "Phi Mu Hoodi"
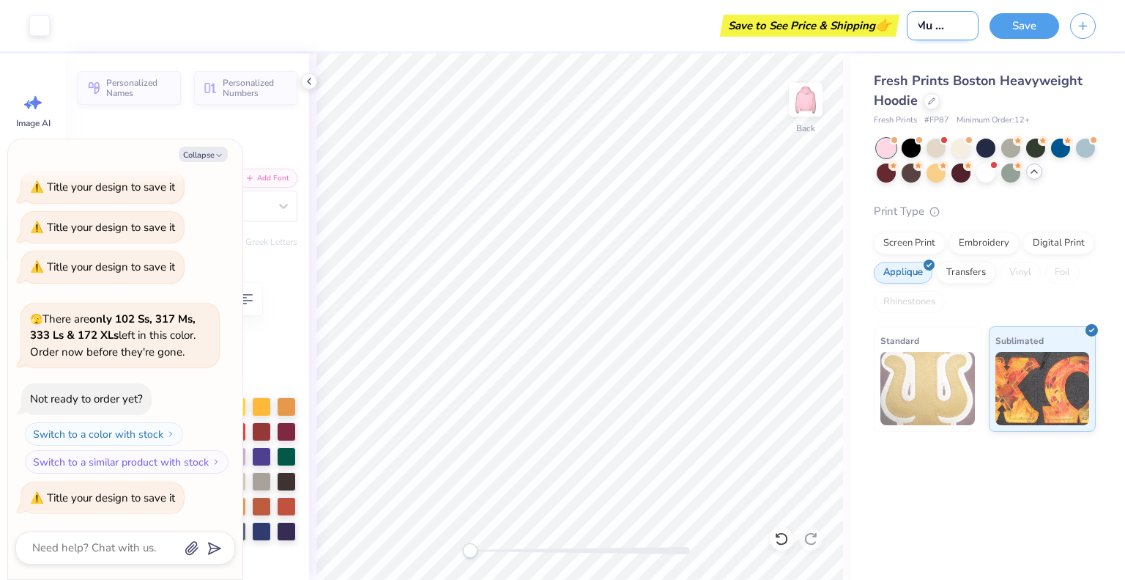
type textarea "x"
type input "Phi Mu Hoodie"
type textarea "x"
type input "Phi Mu Hoodie"
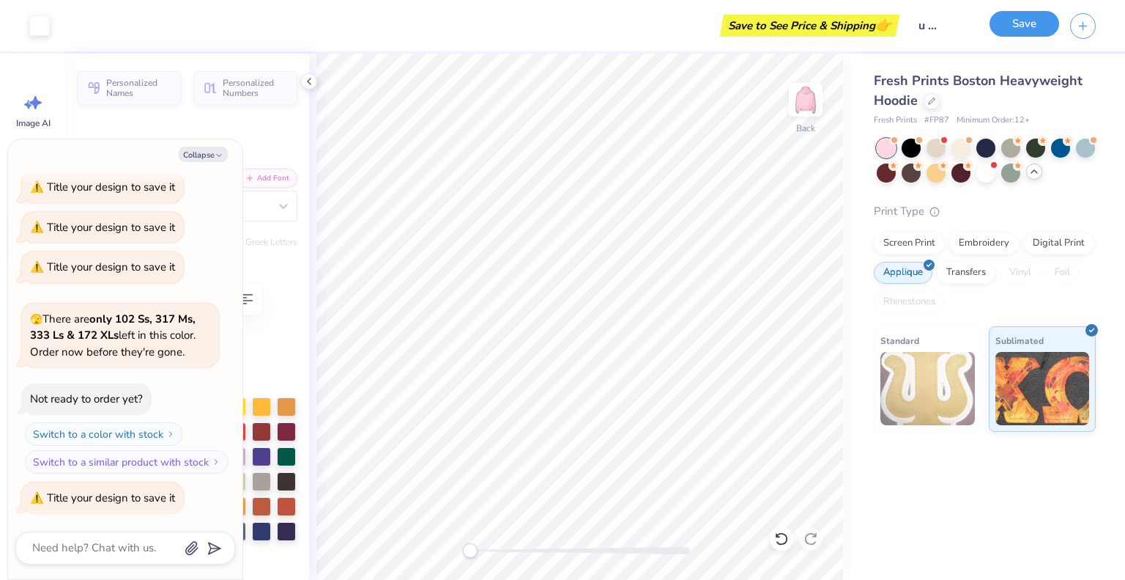
click at [1004, 26] on button "Save" at bounding box center [1025, 24] width 70 height 26
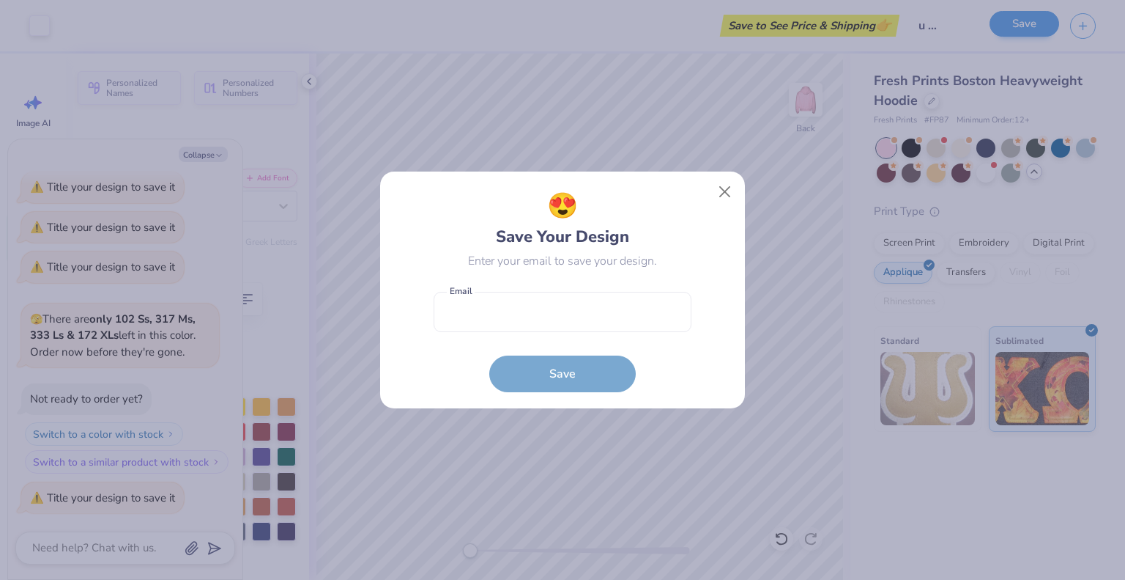
scroll to position [0, 0]
click at [542, 312] on input "email" at bounding box center [563, 312] width 258 height 40
click at [618, 256] on div "Enter your email to save your design." at bounding box center [562, 261] width 189 height 18
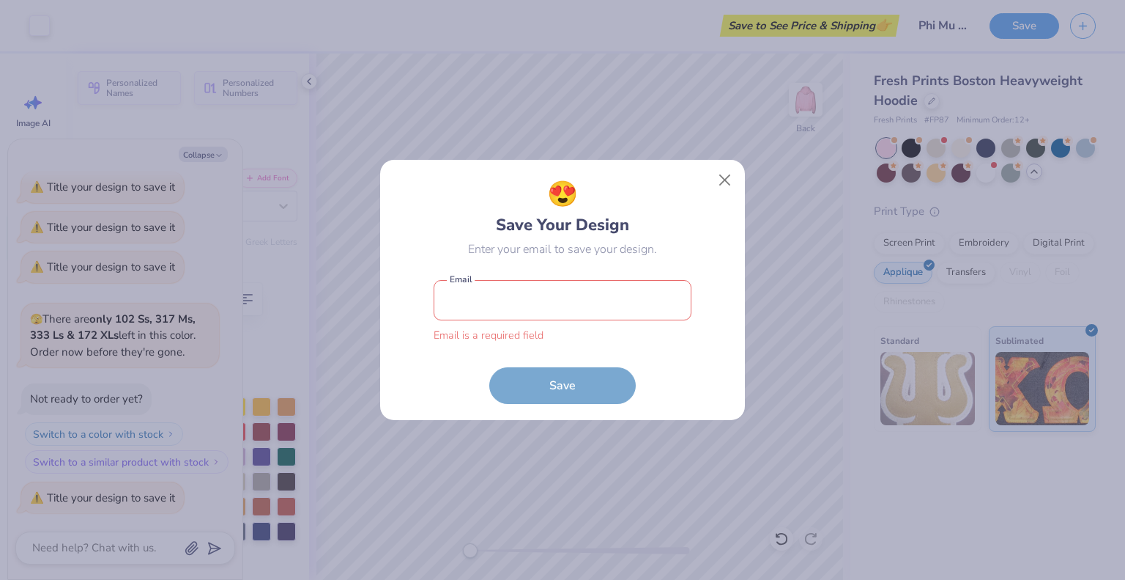
click at [553, 304] on input "email" at bounding box center [563, 300] width 258 height 40
type input "[EMAIL_ADDRESS][DOMAIN_NAME]"
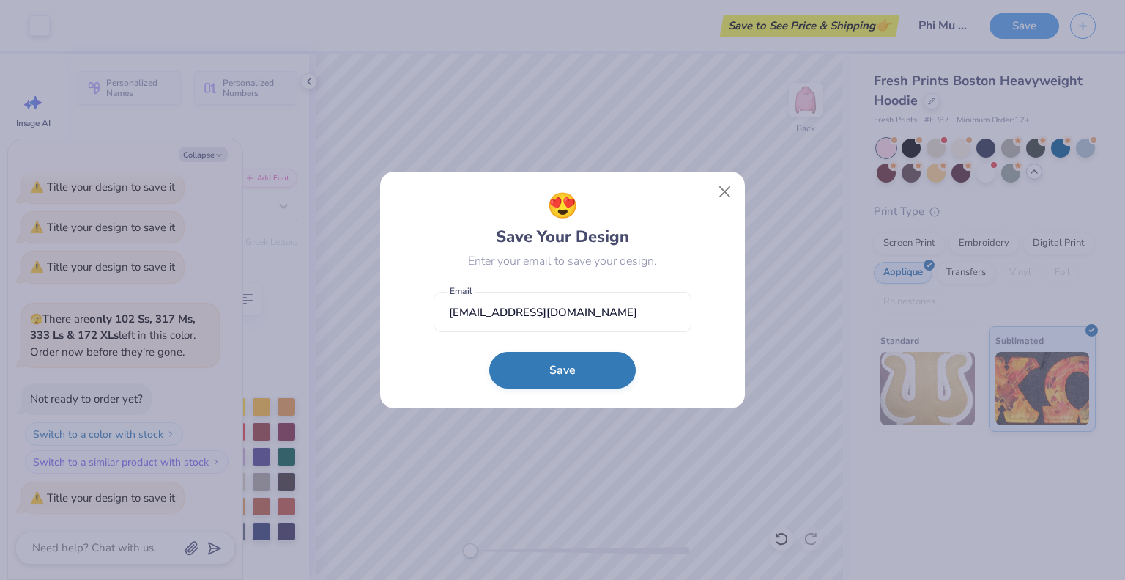
click at [576, 378] on button "Save" at bounding box center [562, 370] width 147 height 37
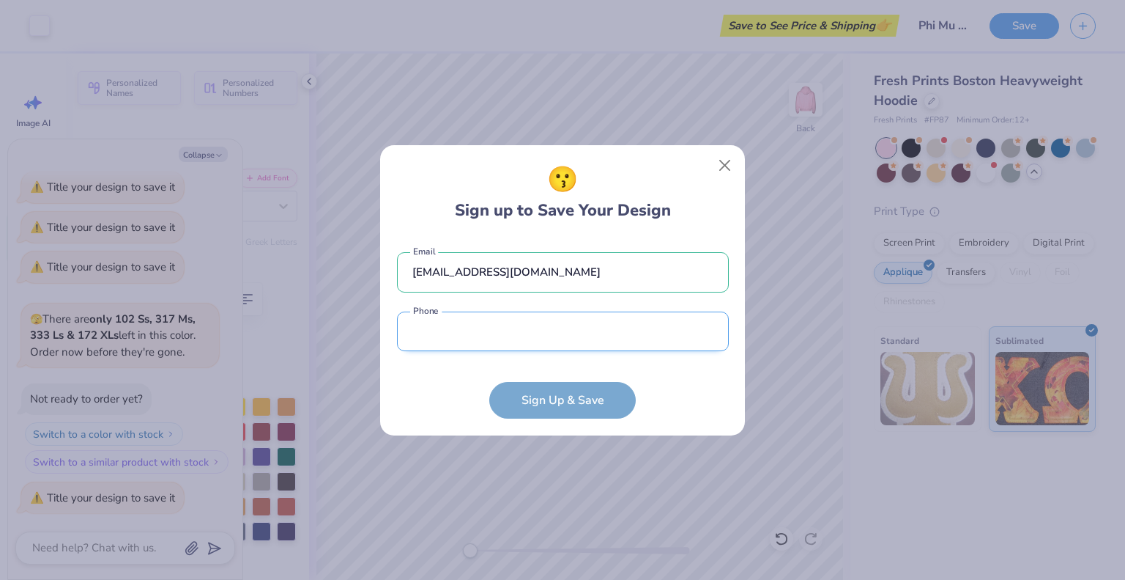
click at [533, 314] on input "tel" at bounding box center [563, 331] width 332 height 40
type input "[PHONE_NUMBER]"
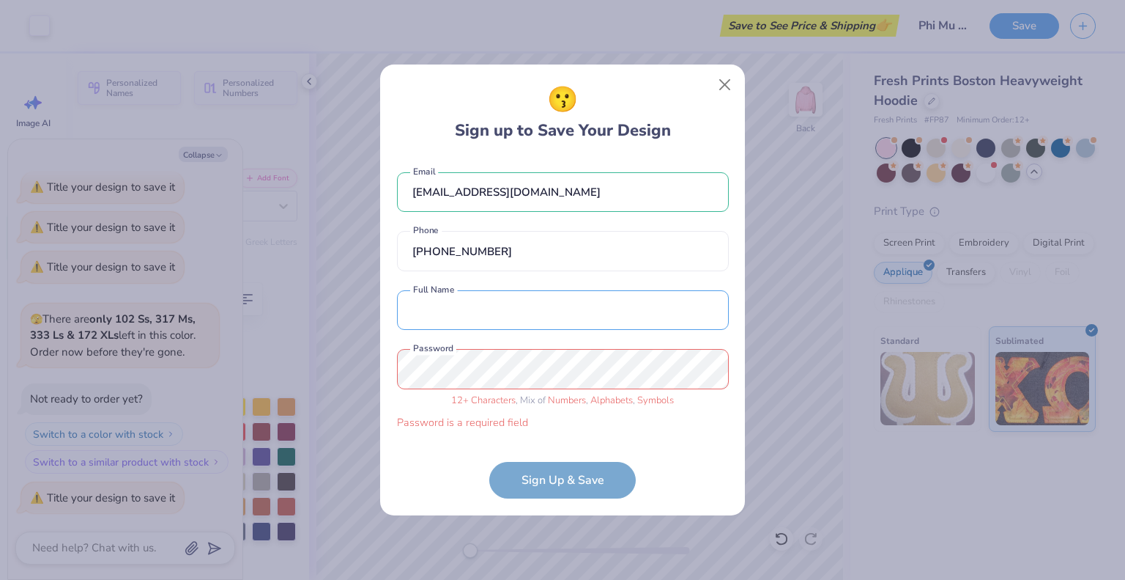
click at [522, 333] on div "[EMAIL_ADDRESS][DOMAIN_NAME] Email [PHONE_NUMBER] Phone Full Name is a required…" at bounding box center [563, 298] width 332 height 281
type input "[PERSON_NAME]"
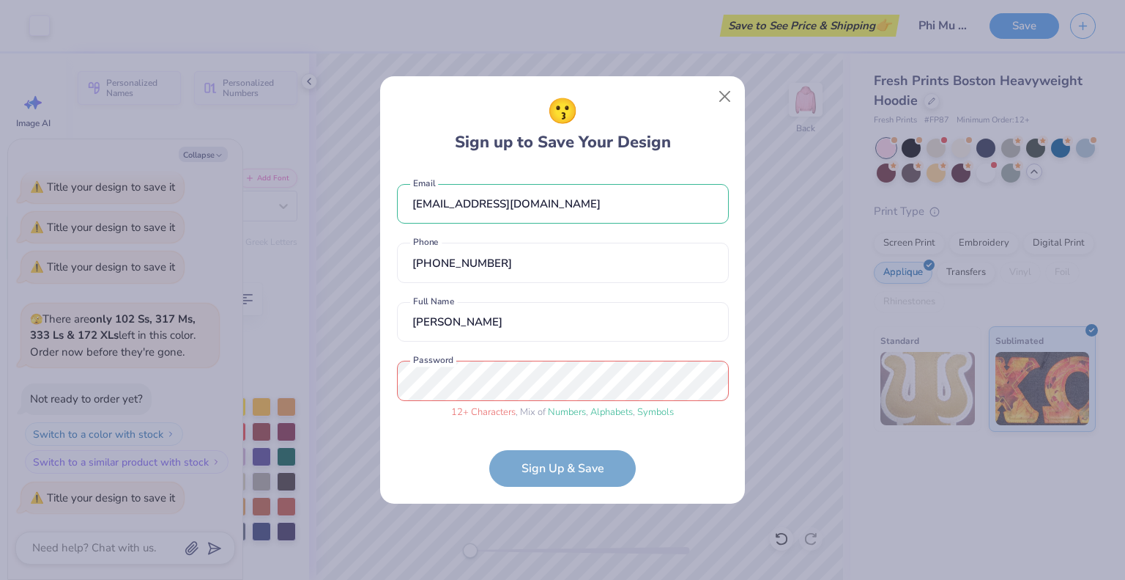
click at [566, 462] on form "[EMAIL_ADDRESS][DOMAIN_NAME] Email [PHONE_NUMBER] Phone [PERSON_NAME] Full Name…" at bounding box center [563, 328] width 332 height 318
click at [484, 349] on div "[EMAIL_ADDRESS][DOMAIN_NAME] Email [PHONE_NUMBER] Phone [PERSON_NAME] Full Name…" at bounding box center [563, 298] width 332 height 258
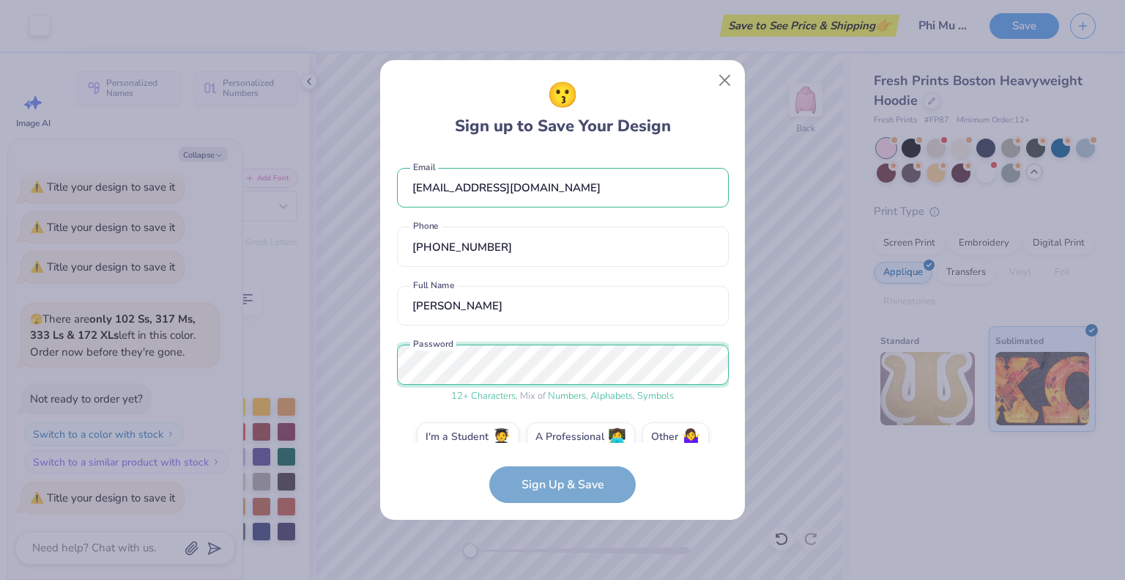
scroll to position [23, 0]
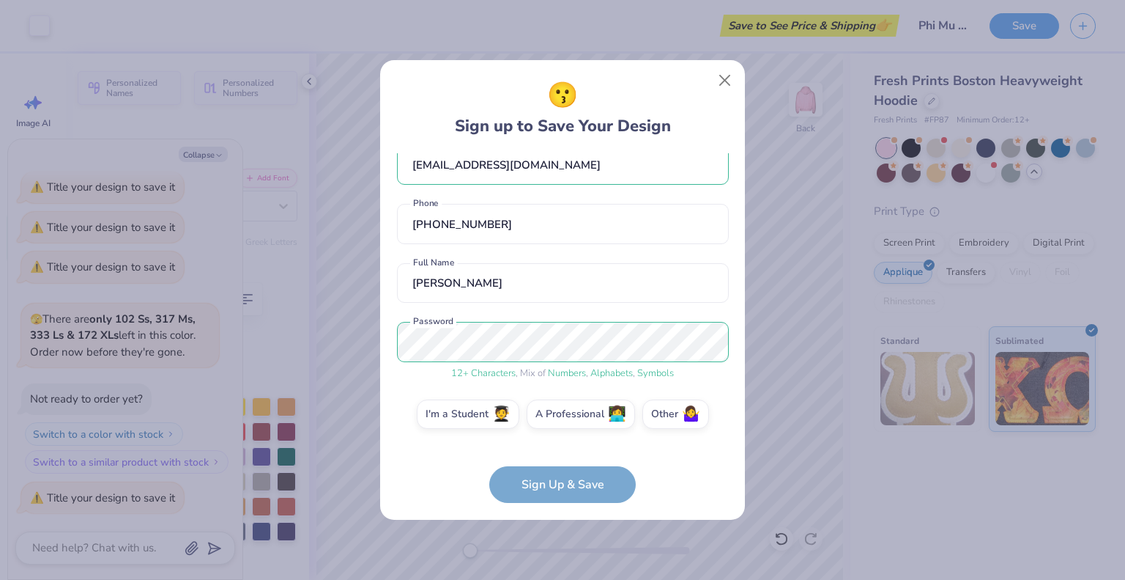
click at [462, 388] on div "[EMAIL_ADDRESS][DOMAIN_NAME] Email [PHONE_NUMBER] Phone [PERSON_NAME] Full Name…" at bounding box center [563, 298] width 332 height 290
click at [475, 410] on label "I'm a Student 🧑‍🎓" at bounding box center [468, 411] width 103 height 29
click at [558, 436] on input "I'm a Student 🧑‍🎓" at bounding box center [563, 441] width 10 height 10
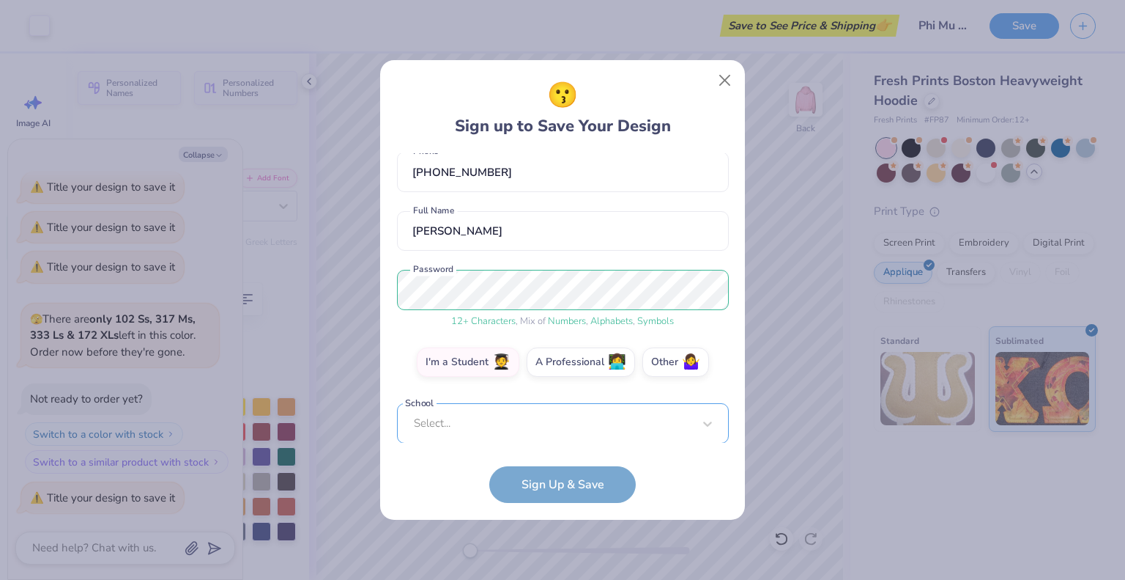
click at [510, 440] on div "[EMAIL_ADDRESS][DOMAIN_NAME] Email [PHONE_NUMBER] Phone [PERSON_NAME] Full Name…" at bounding box center [563, 298] width 332 height 290
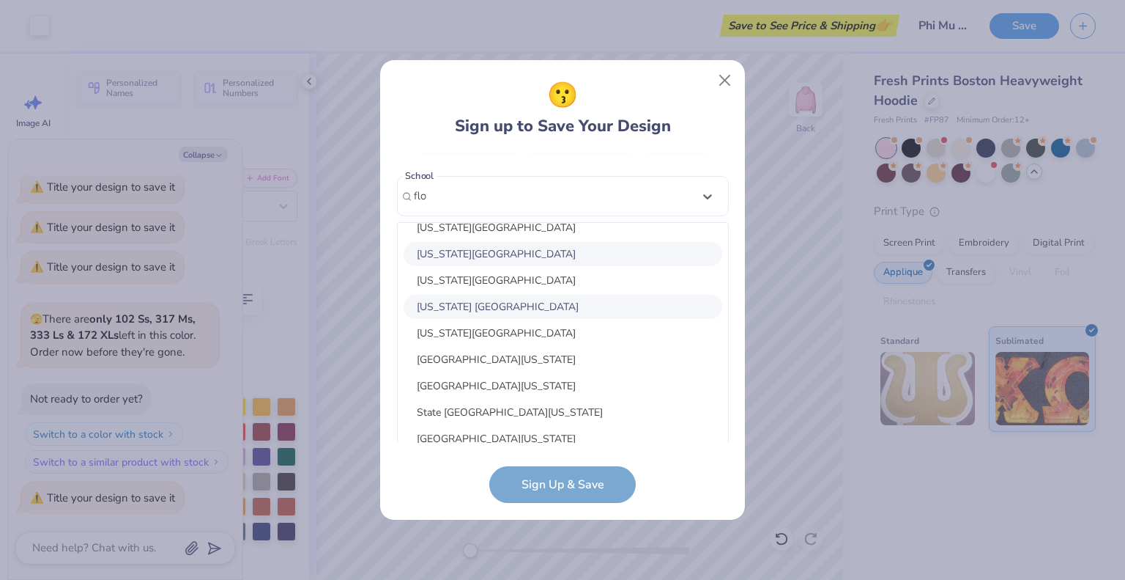
scroll to position [147, 0]
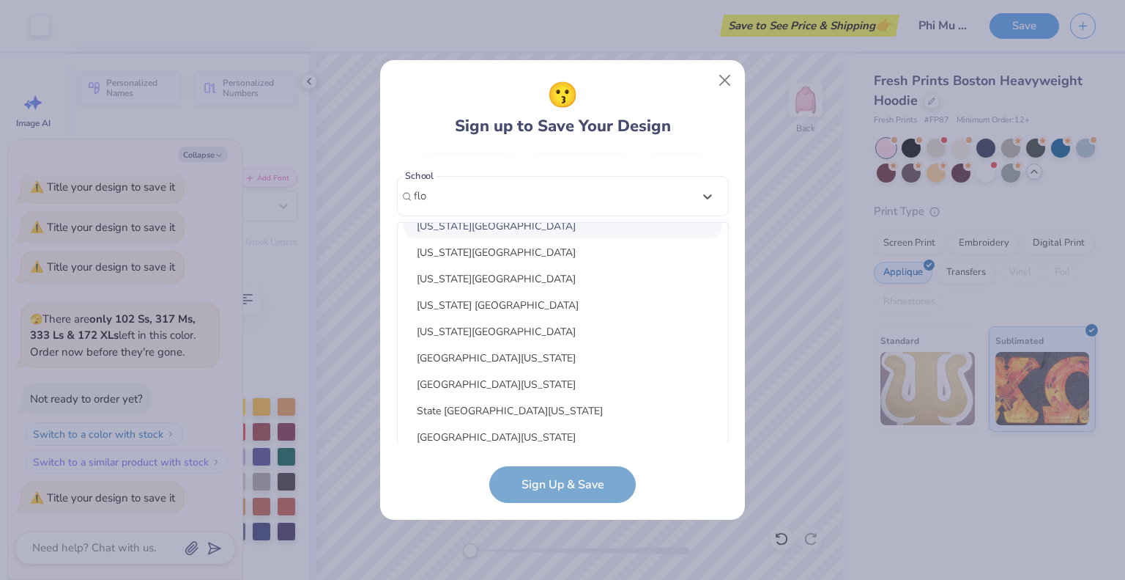
click at [488, 229] on div "[US_STATE][GEOGRAPHIC_DATA]" at bounding box center [563, 226] width 319 height 24
type input "flo"
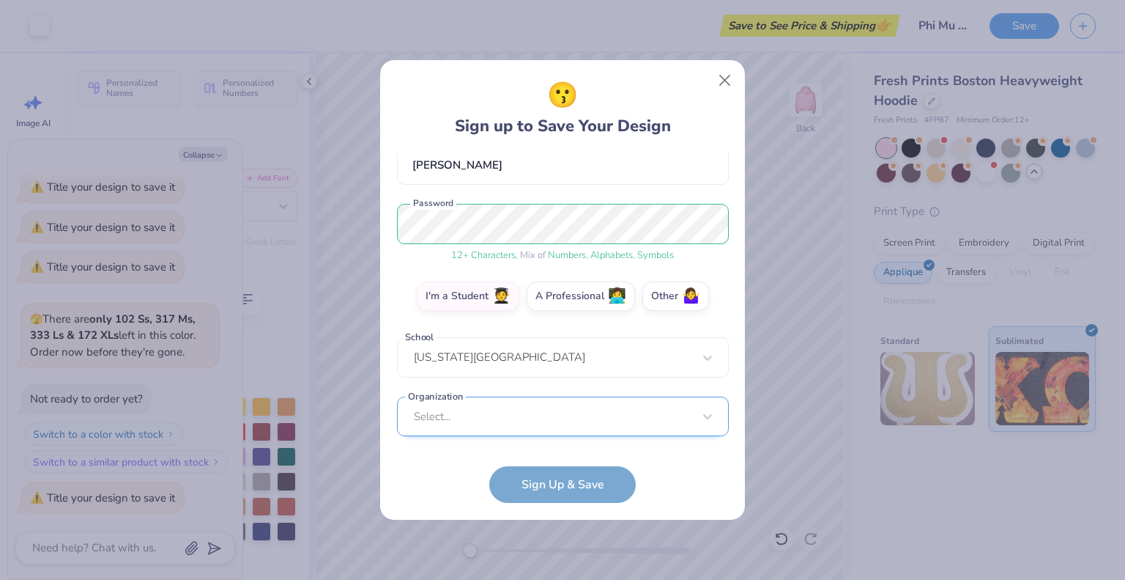
click at [552, 430] on div "[EMAIL_ADDRESS][DOMAIN_NAME] Email [PHONE_NUMBER] Phone [PERSON_NAME] Full Name…" at bounding box center [563, 298] width 332 height 290
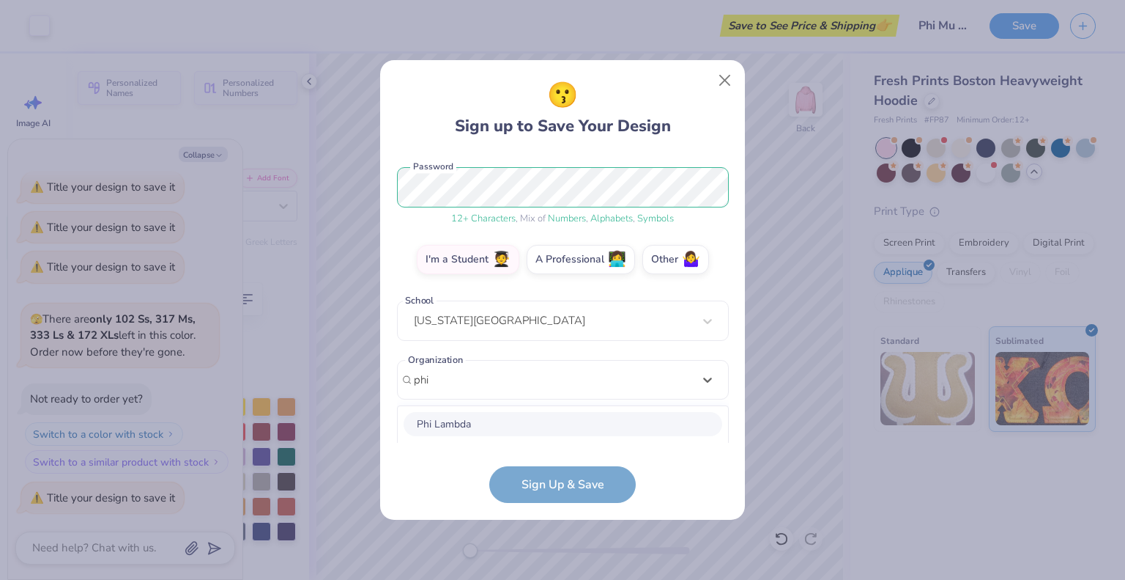
scroll to position [360, 0]
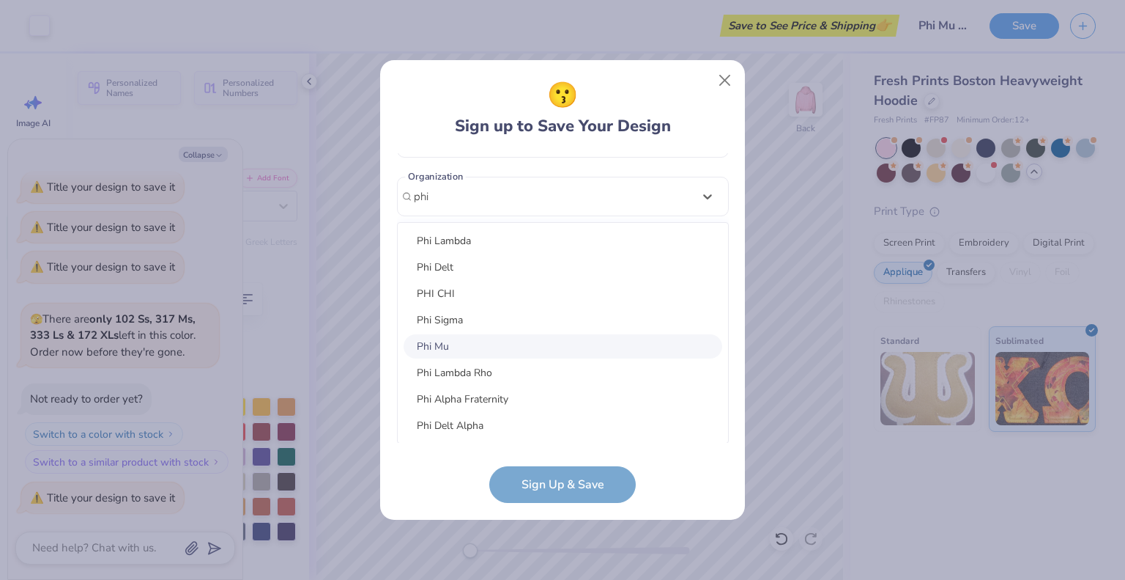
click at [481, 342] on div "Phi Mu" at bounding box center [563, 346] width 319 height 24
type input "phi"
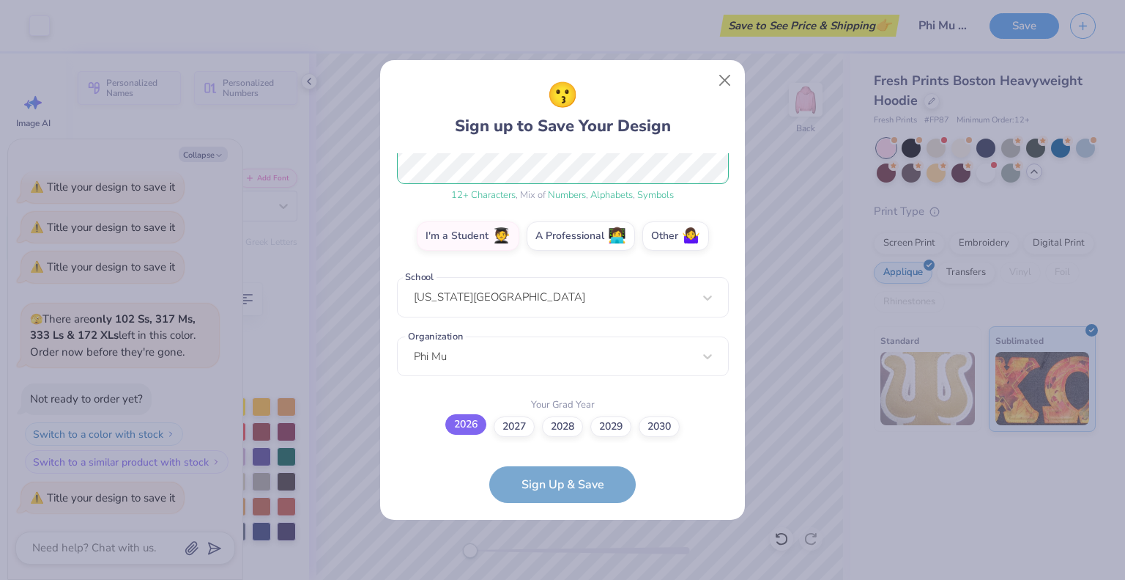
click at [475, 432] on label "2026" at bounding box center [465, 424] width 41 height 21
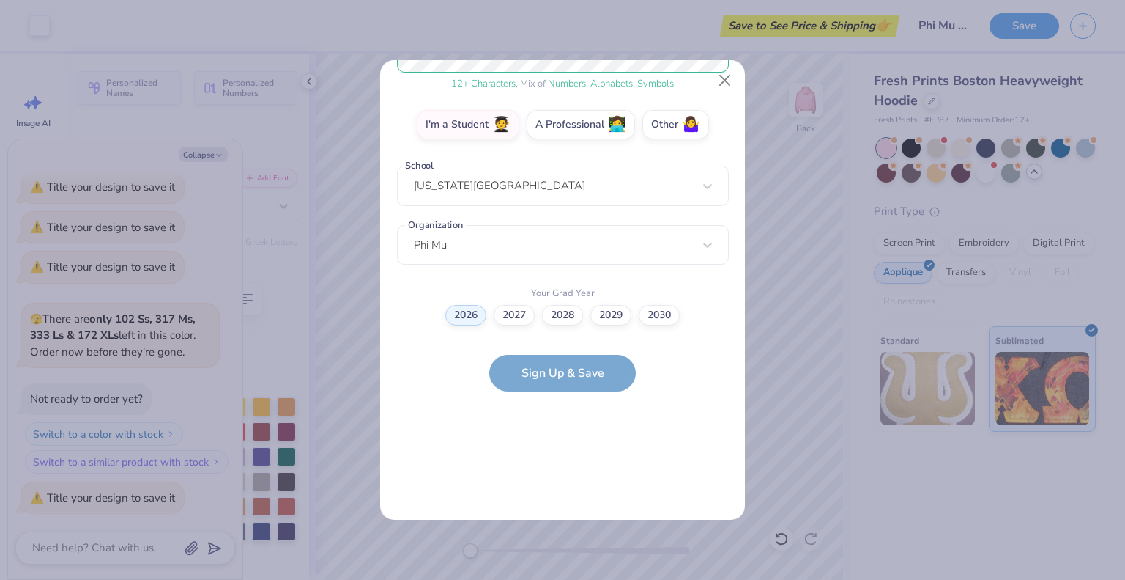
scroll to position [0, 0]
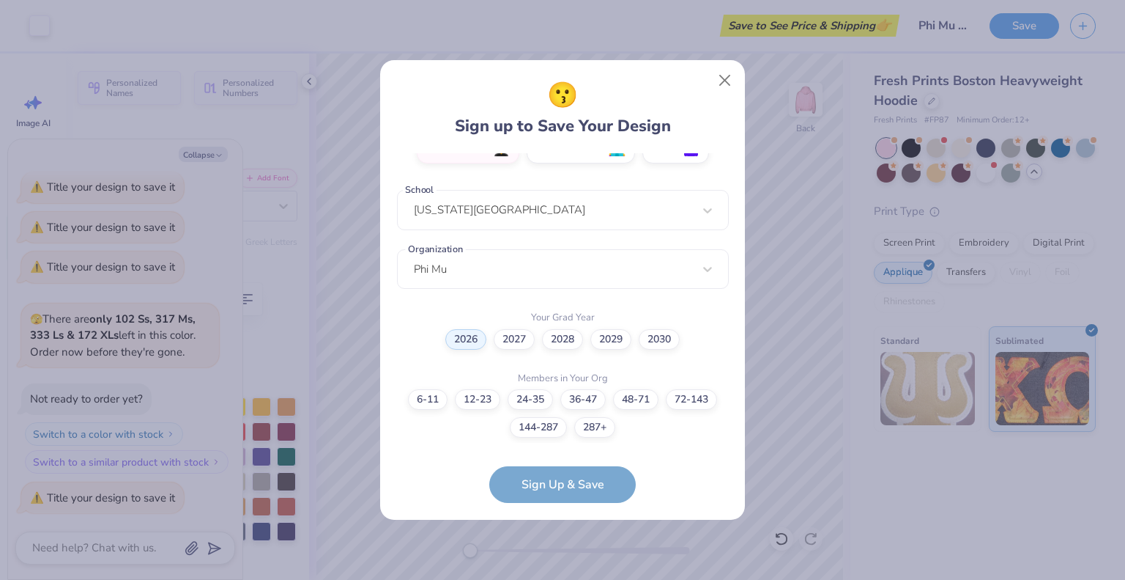
click at [698, 413] on div "6-11 12-23 [PHONE_NUMBER] [PHONE_NUMBER] [PHONE_NUMBER]+" at bounding box center [563, 413] width 332 height 48
click at [695, 402] on label "72-143" at bounding box center [691, 397] width 51 height 21
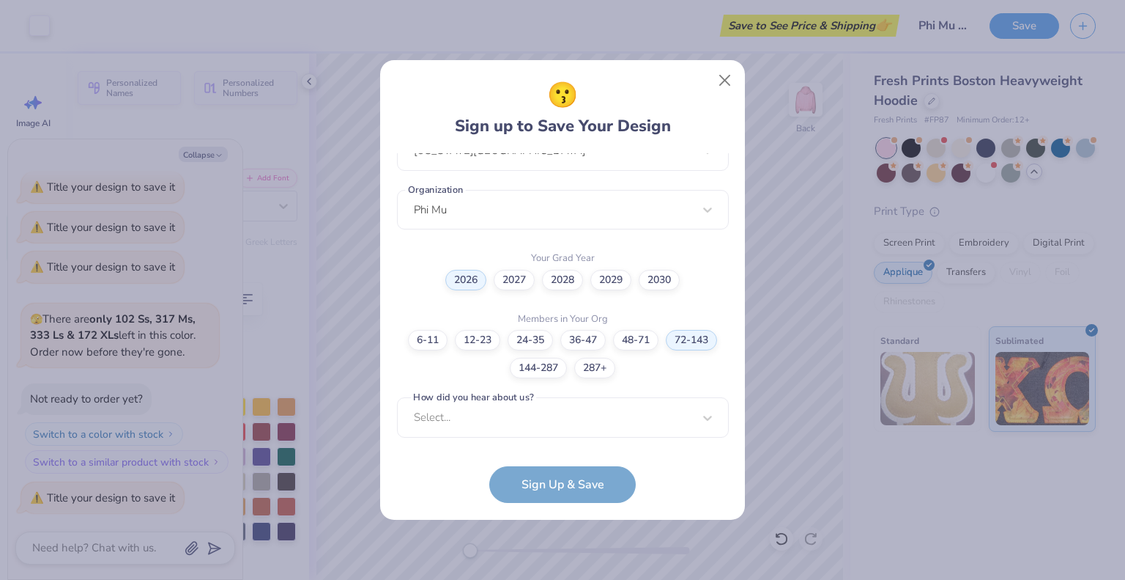
click at [520, 431] on div "[EMAIL_ADDRESS][DOMAIN_NAME] Email [PHONE_NUMBER] Phone [PERSON_NAME] Full Name…" at bounding box center [563, 298] width 332 height 290
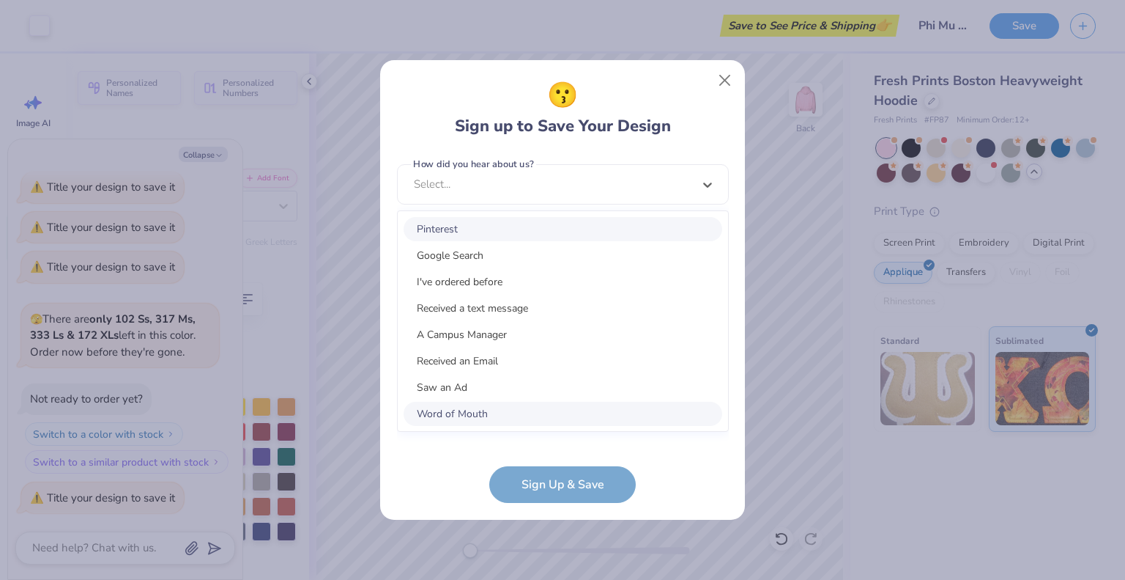
scroll to position [567, 0]
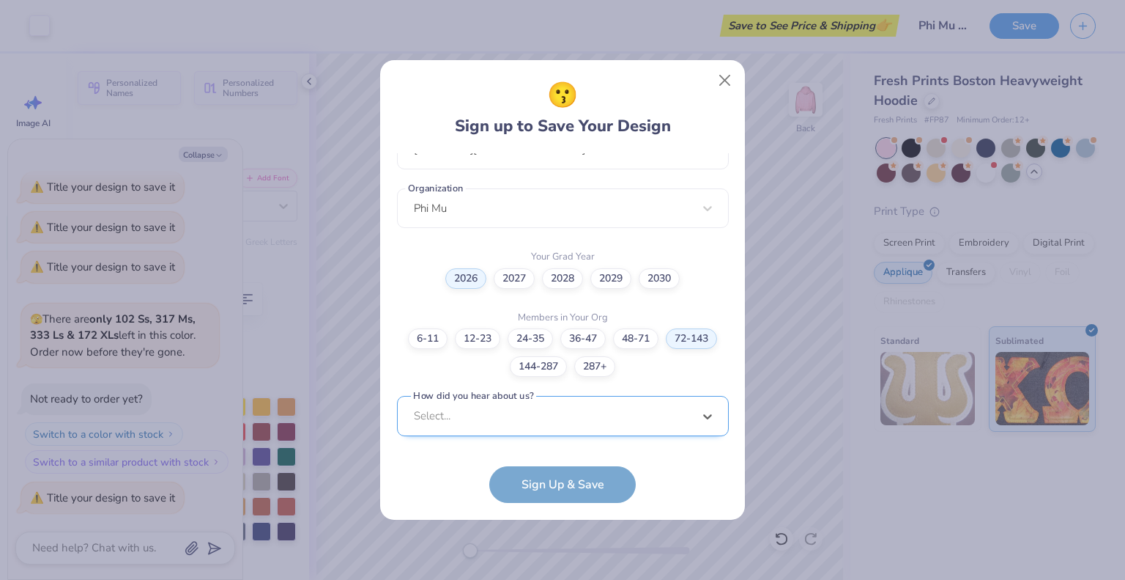
click at [487, 201] on div "[EMAIL_ADDRESS][DOMAIN_NAME] Email [PHONE_NUMBER] Phone [PERSON_NAME] Full Name…" at bounding box center [563, 298] width 332 height 290
click at [522, 419] on div "option Word of Mouth focused, 8 of 15. 15 results available. Use Up and Down to…" at bounding box center [563, 530] width 332 height 267
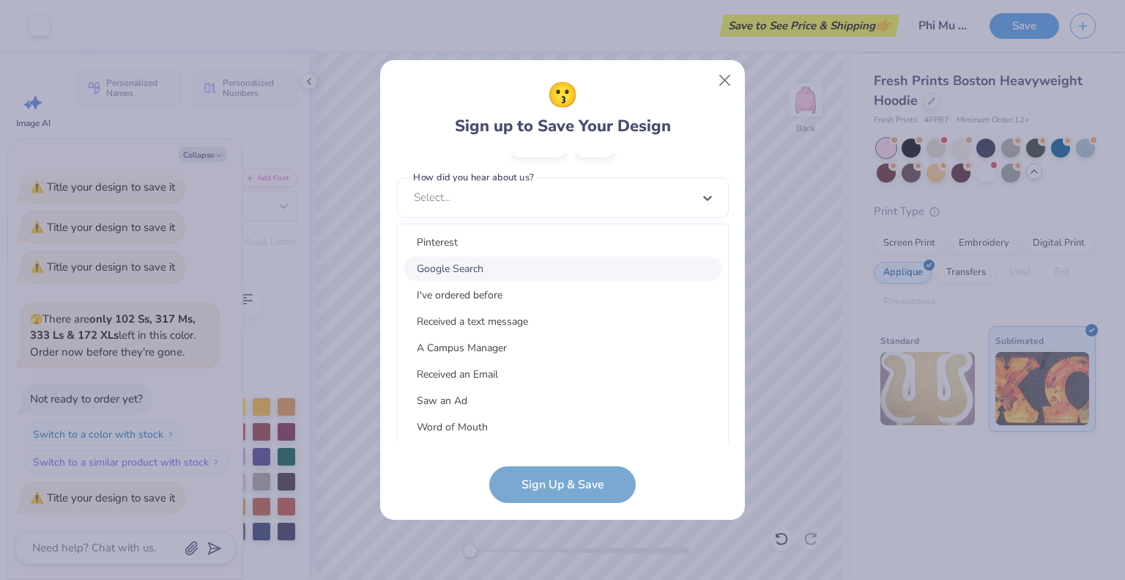
click at [513, 270] on div "Google Search" at bounding box center [563, 268] width 319 height 24
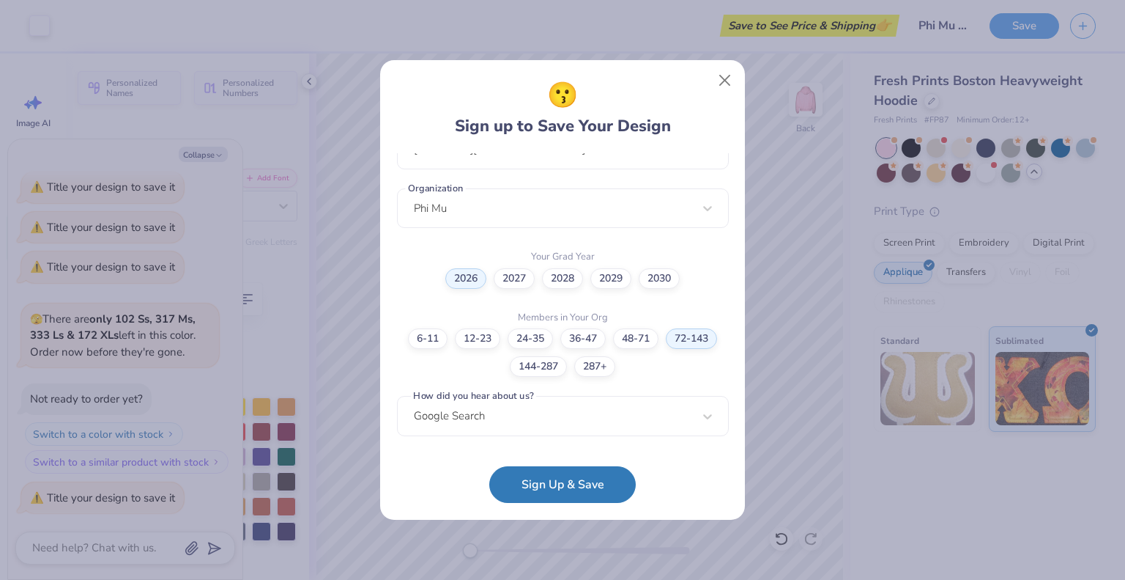
scroll to position [347, 0]
click at [577, 489] on button "Sign Up & Save" at bounding box center [562, 480] width 147 height 37
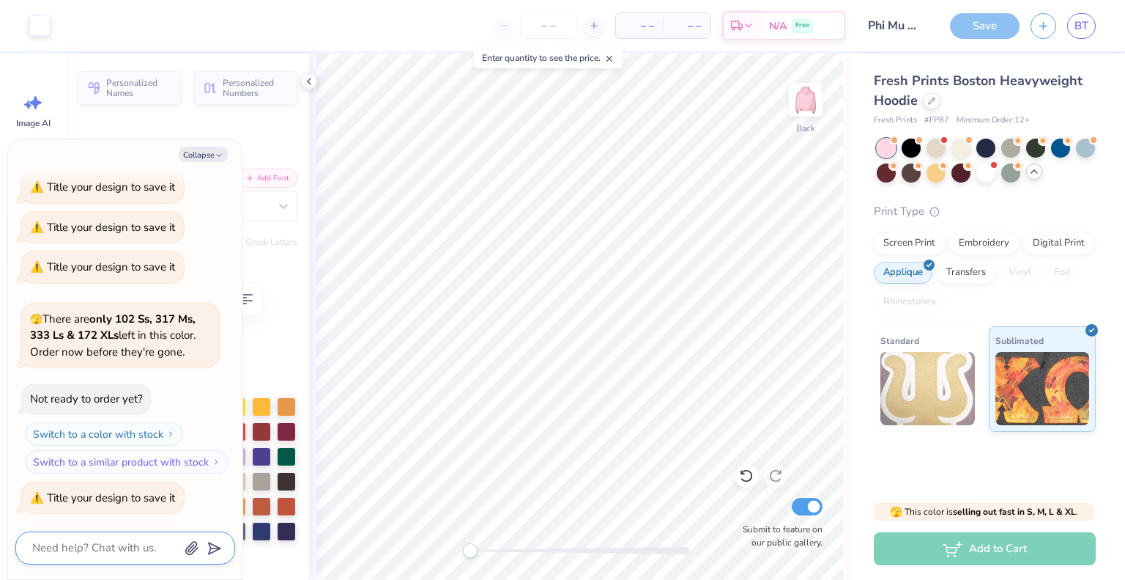
scroll to position [443, 0]
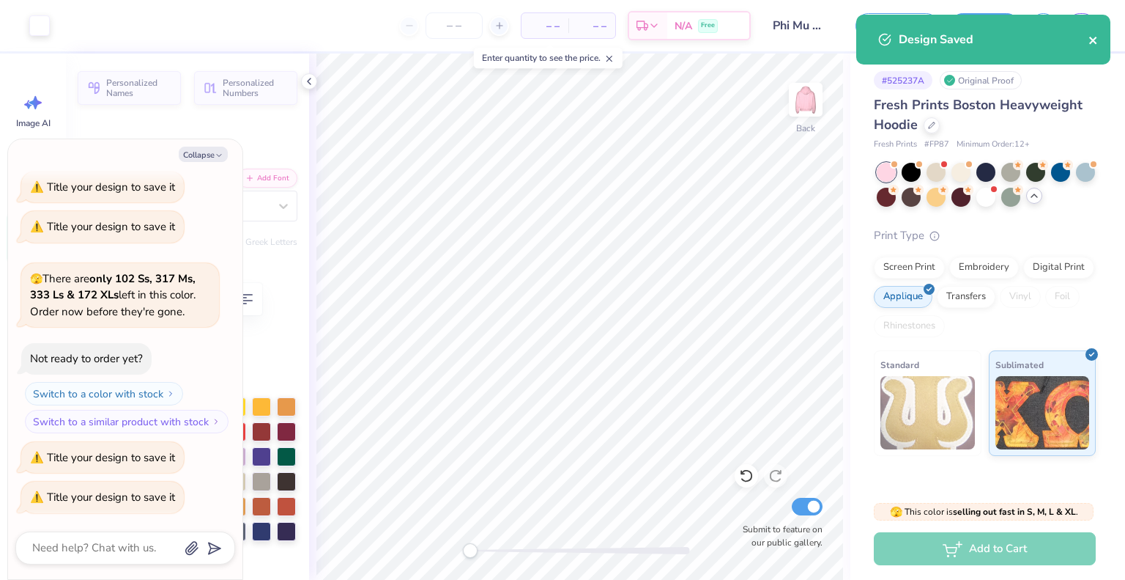
click at [1094, 40] on icon "close" at bounding box center [1093, 40] width 7 height 7
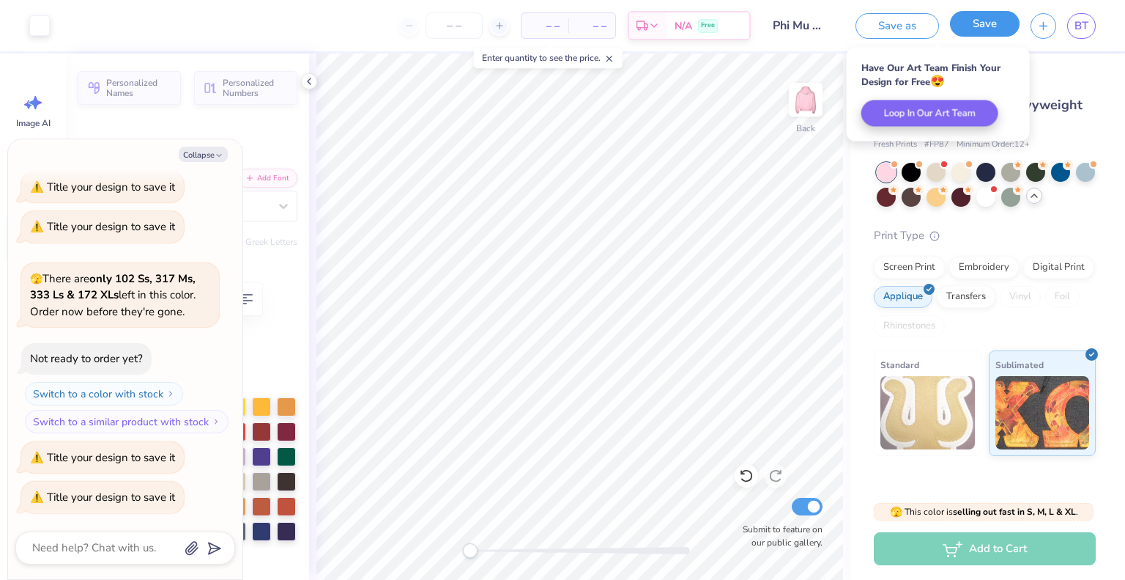
click at [985, 21] on button "Save" at bounding box center [985, 24] width 70 height 26
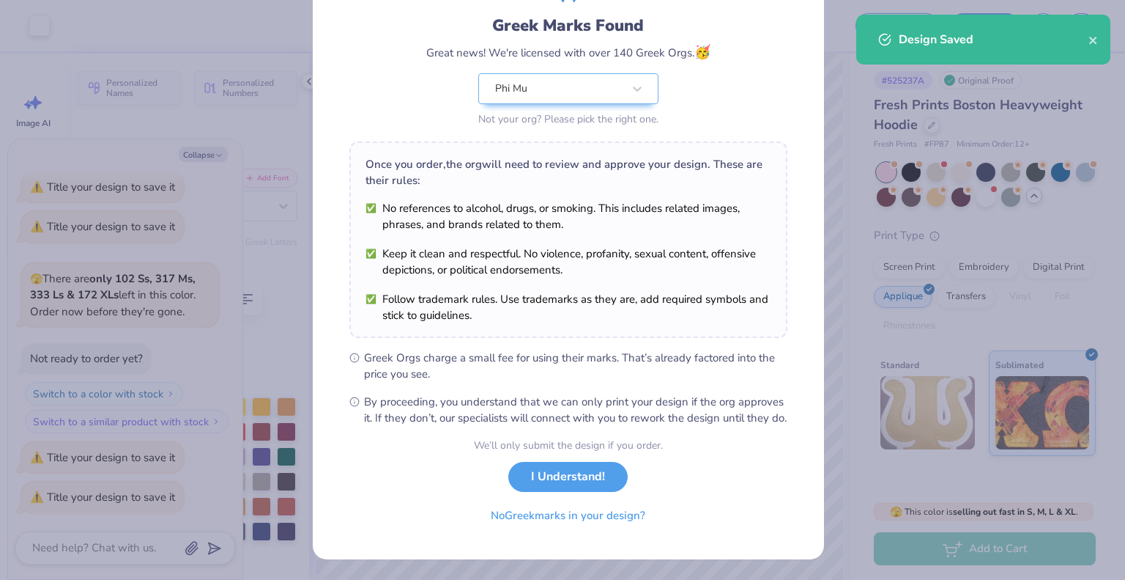
scroll to position [105, 0]
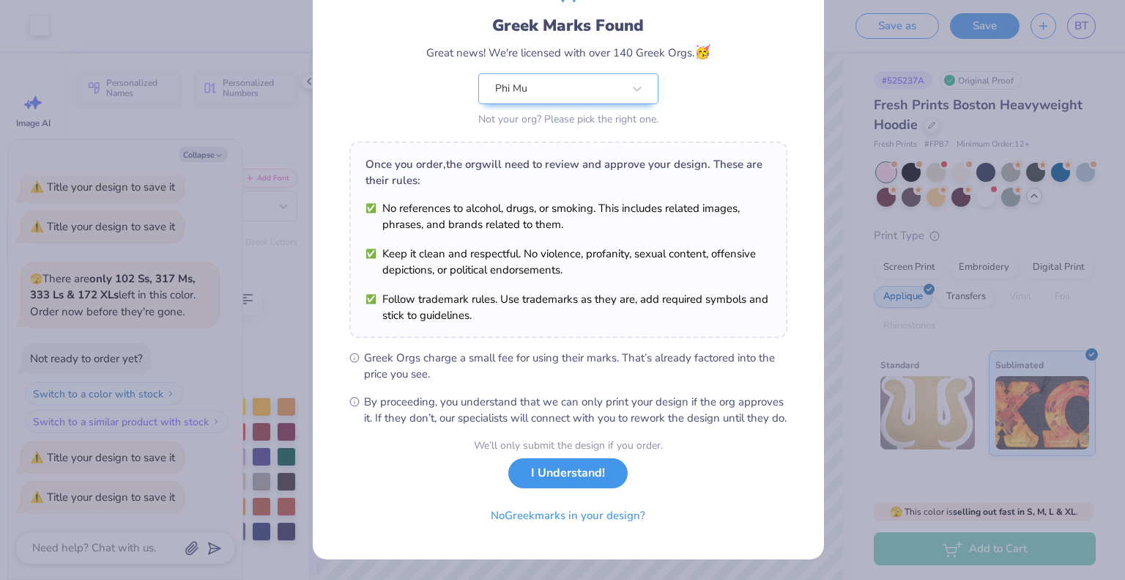
click at [558, 469] on button "I Understand!" at bounding box center [567, 473] width 119 height 30
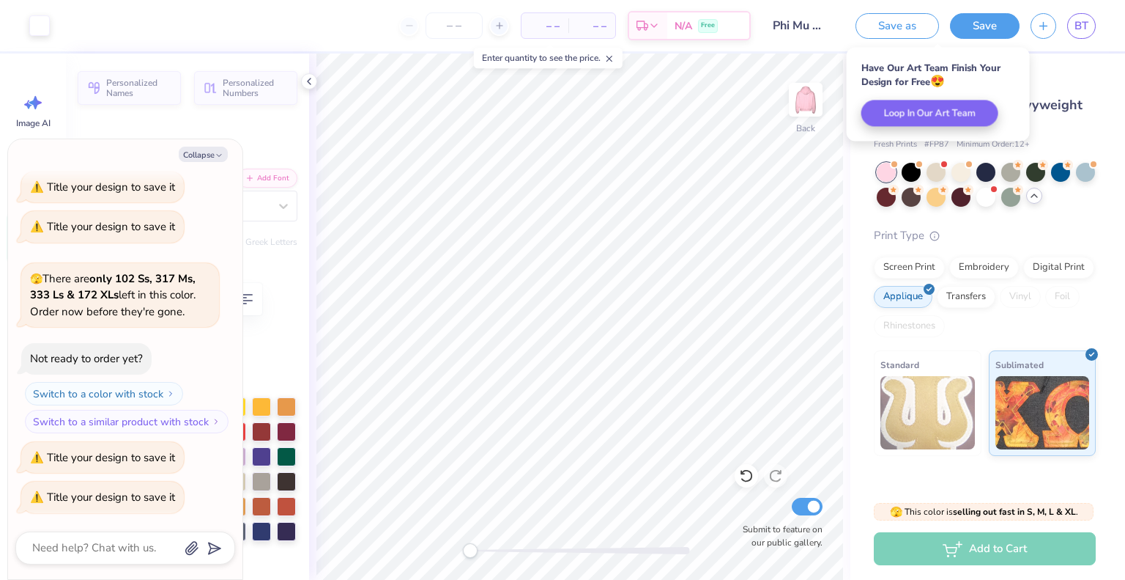
scroll to position [0, 0]
click at [700, 35] on div "N/A Free" at bounding box center [708, 28] width 82 height 26
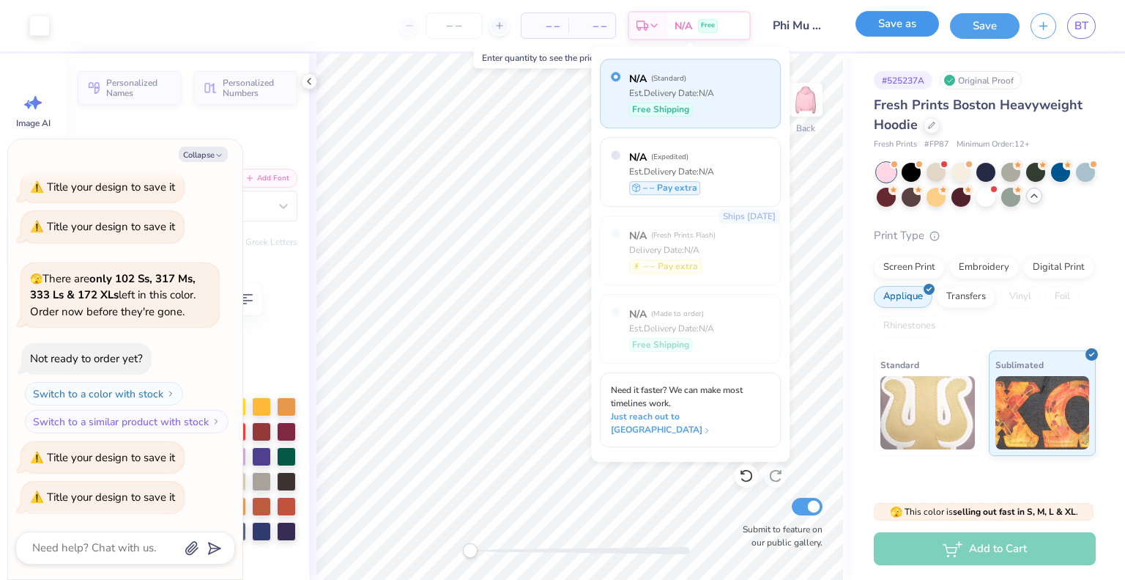
click at [876, 32] on button "Save as" at bounding box center [898, 24] width 84 height 26
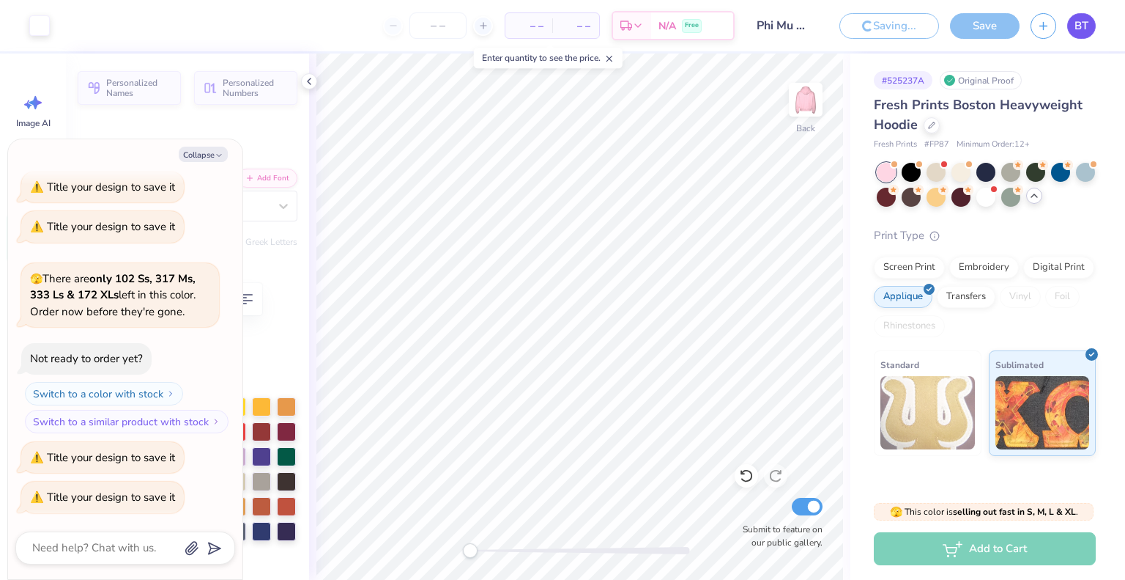
click at [1081, 37] on link "BT" at bounding box center [1082, 26] width 29 height 26
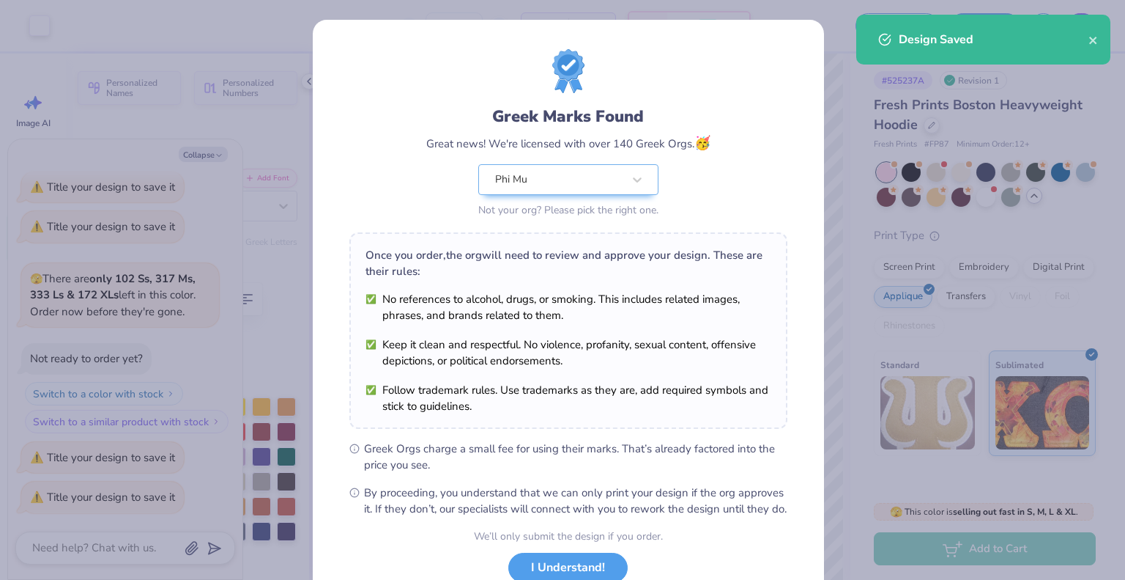
type textarea "x"
